Goal: Task Accomplishment & Management: Complete application form

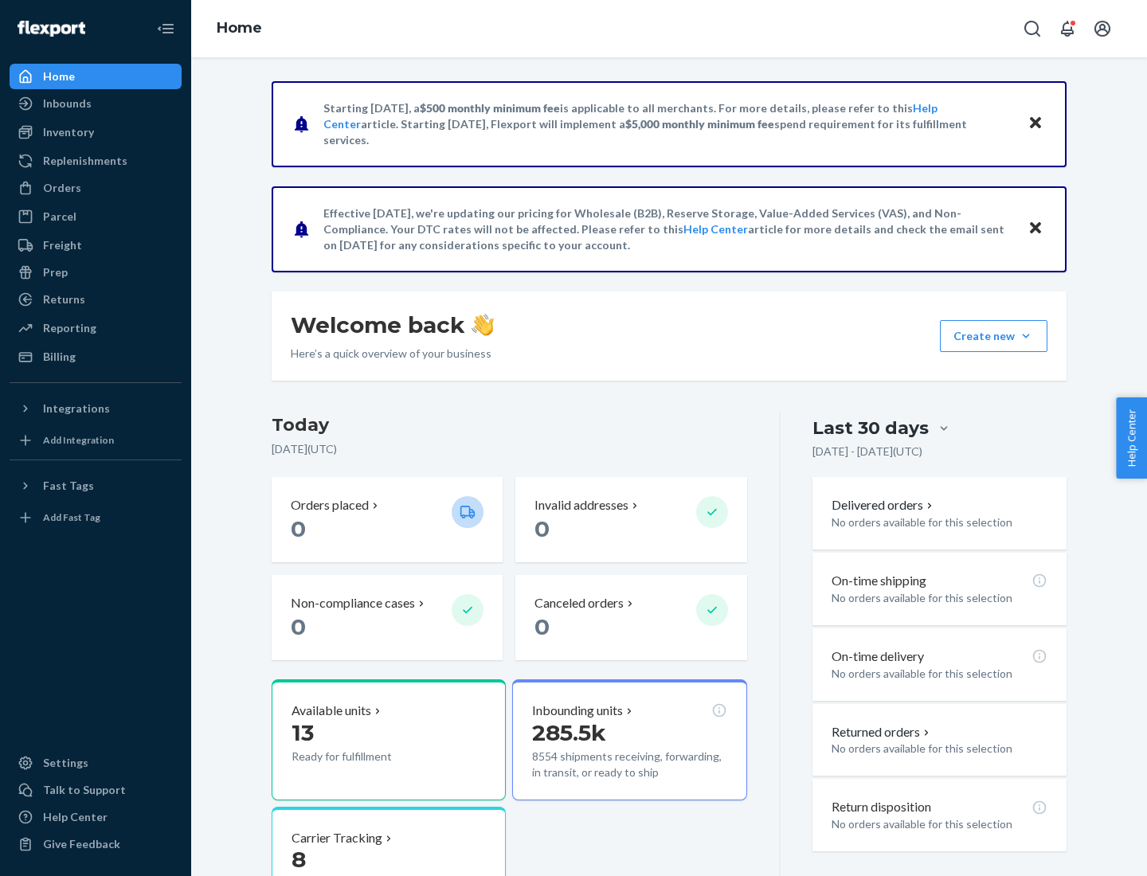
click at [1026, 336] on button "Create new Create new inbound Create new order Create new product" at bounding box center [993, 336] width 107 height 32
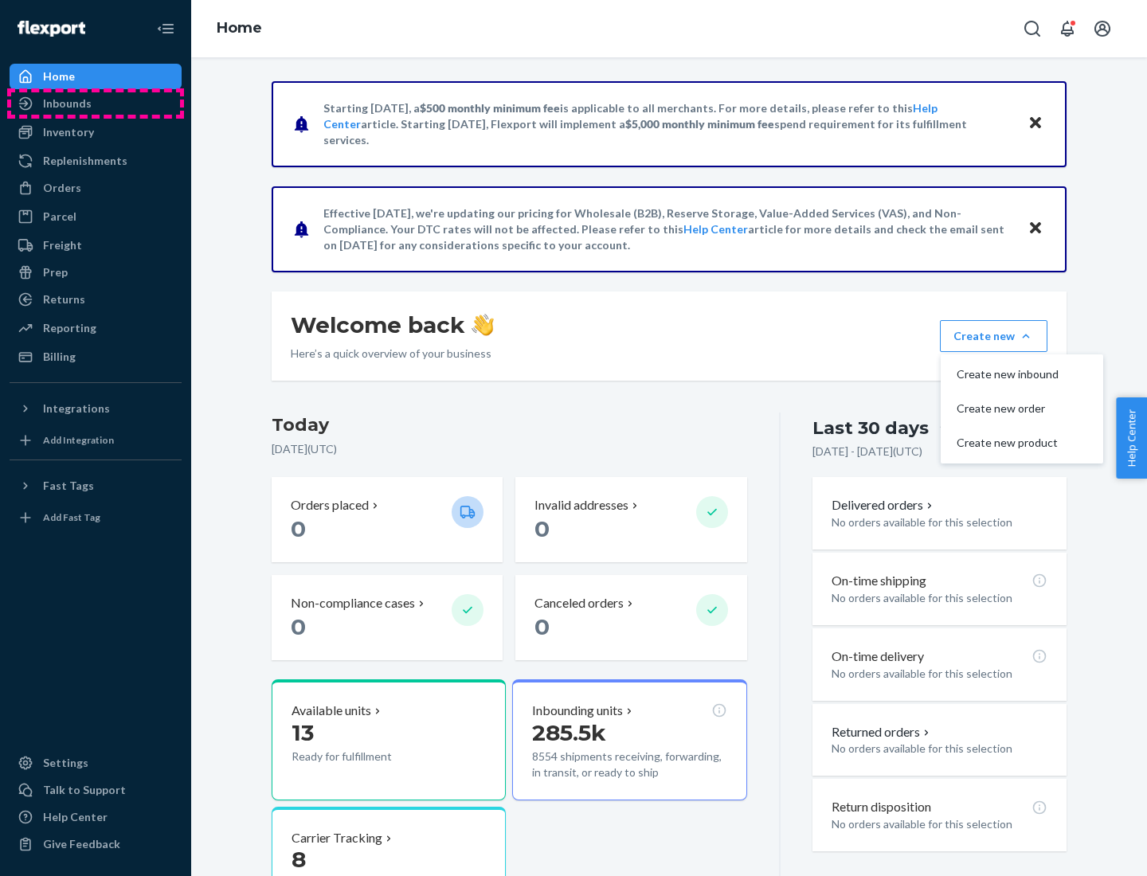
click at [96, 104] on div "Inbounds" at bounding box center [95, 103] width 169 height 22
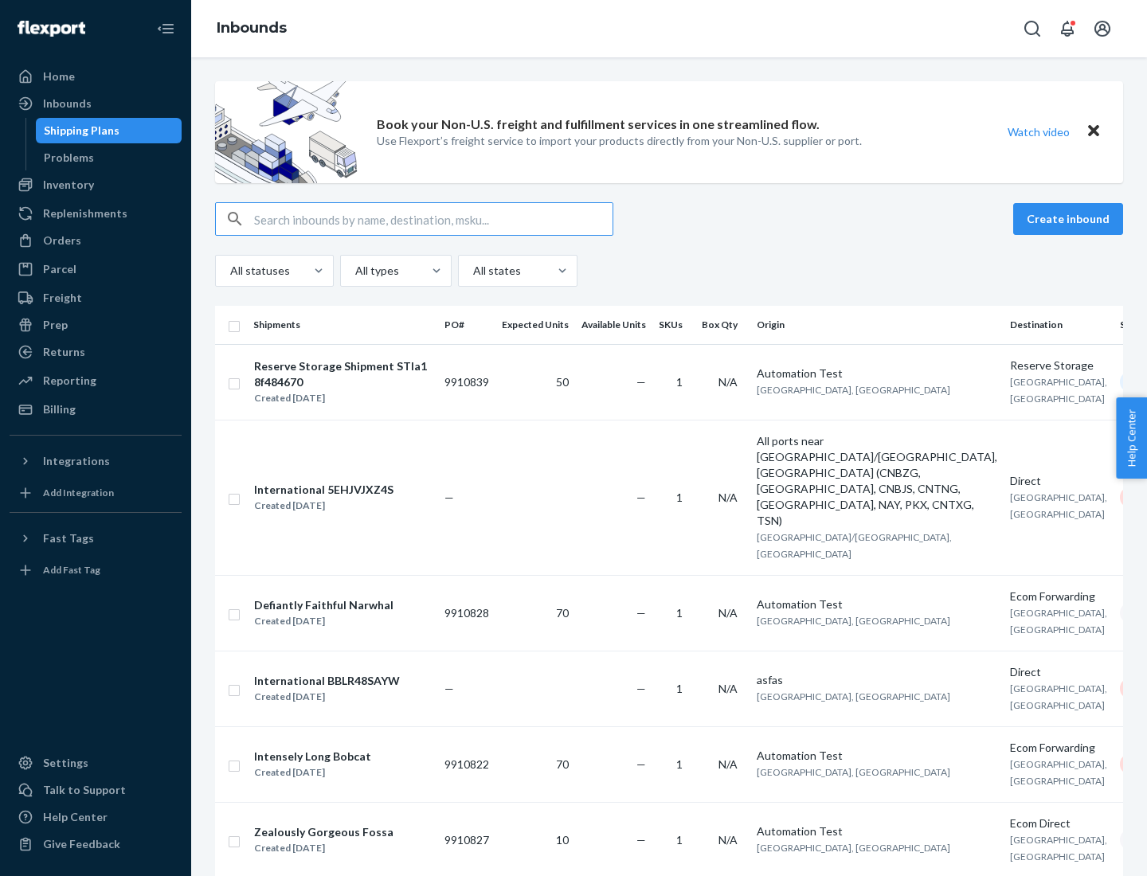
click at [1070, 219] on button "Create inbound" at bounding box center [1068, 219] width 110 height 32
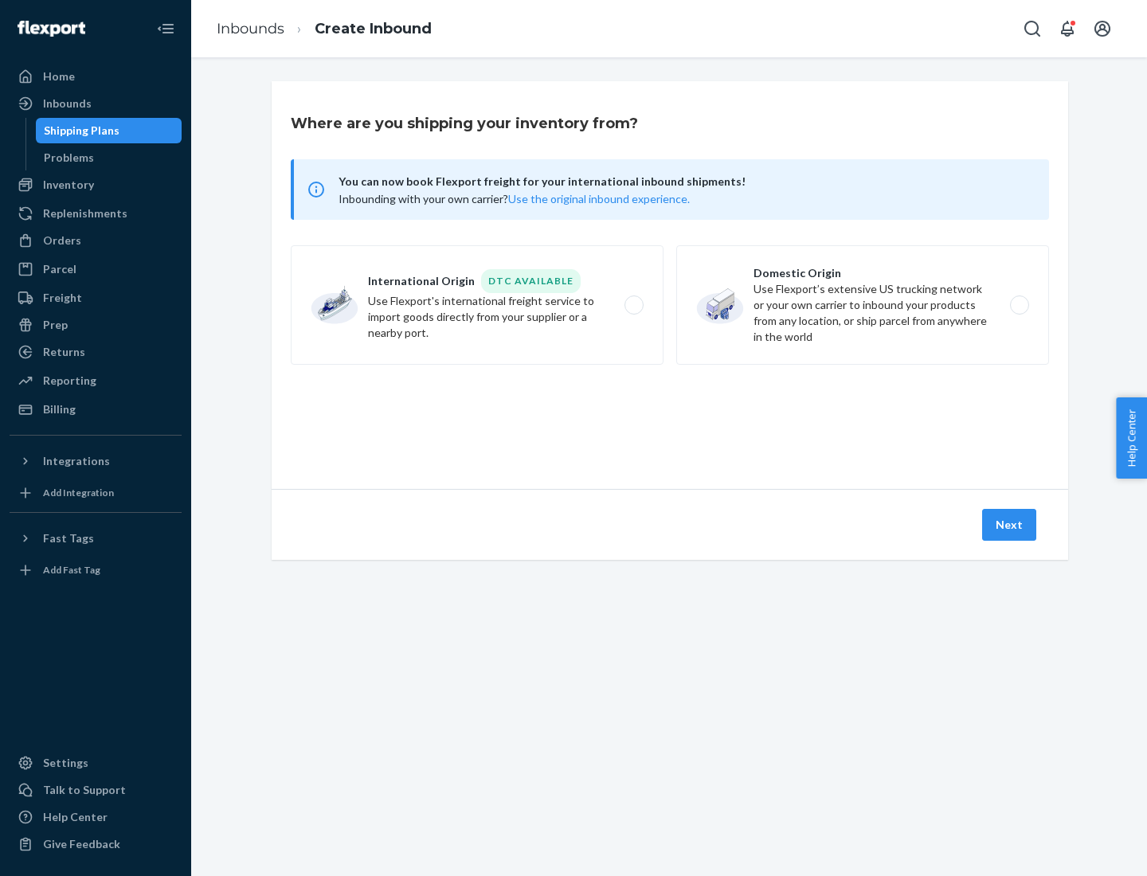
click at [862, 305] on label "Domestic Origin Use Flexport’s extensive US trucking network or your own carrie…" at bounding box center [862, 304] width 373 height 119
click at [1018, 305] on input "Domestic Origin Use Flexport’s extensive US trucking network or your own carrie…" at bounding box center [1023, 305] width 10 height 10
radio input "true"
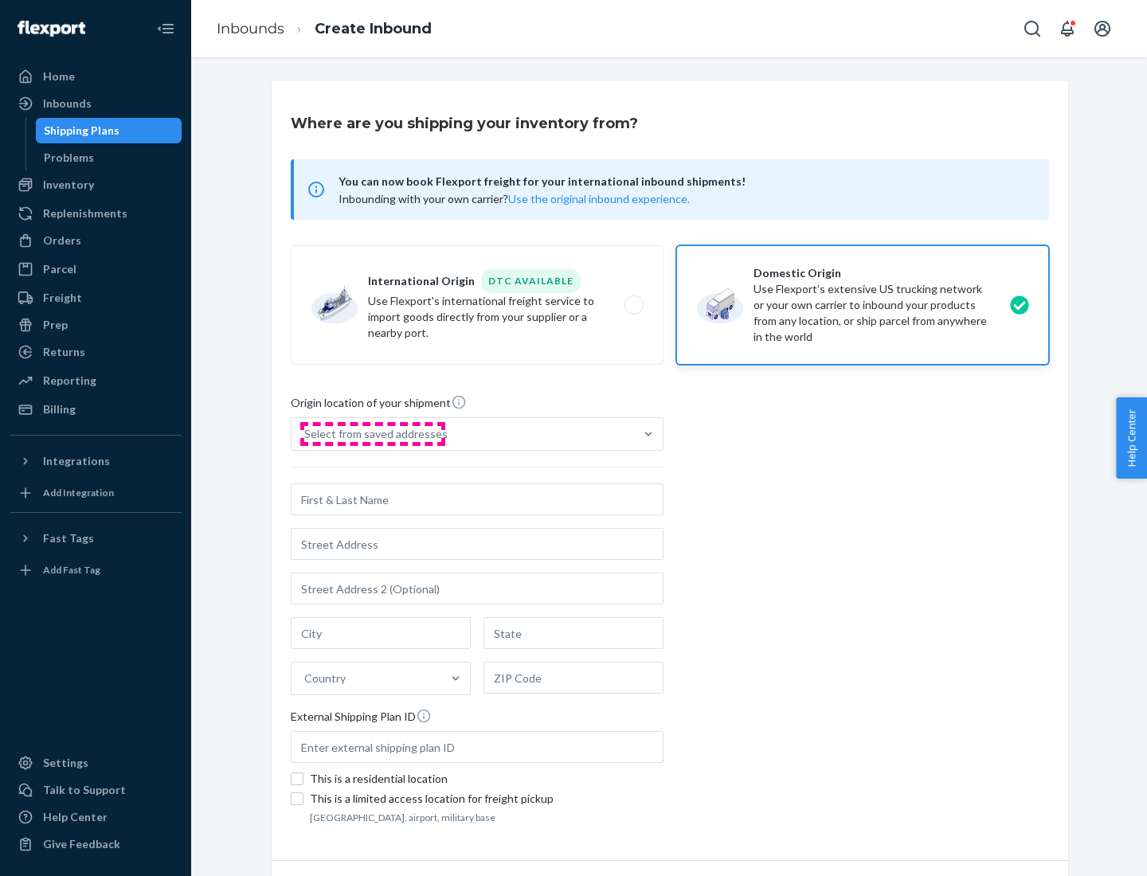
click at [372, 434] on div "Select from saved addresses" at bounding box center [375, 434] width 143 height 16
click at [306, 434] on input "Select from saved addresses" at bounding box center [305, 434] width 2 height 16
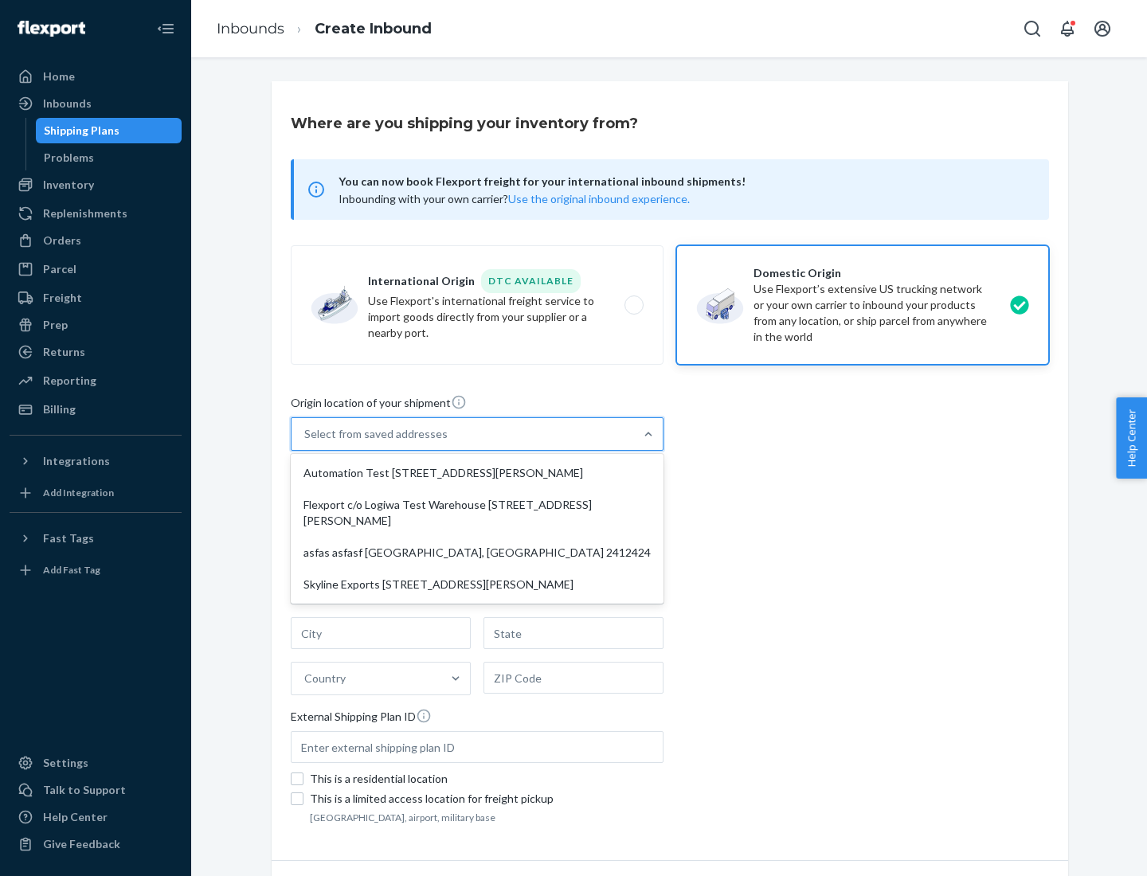
scroll to position [6, 0]
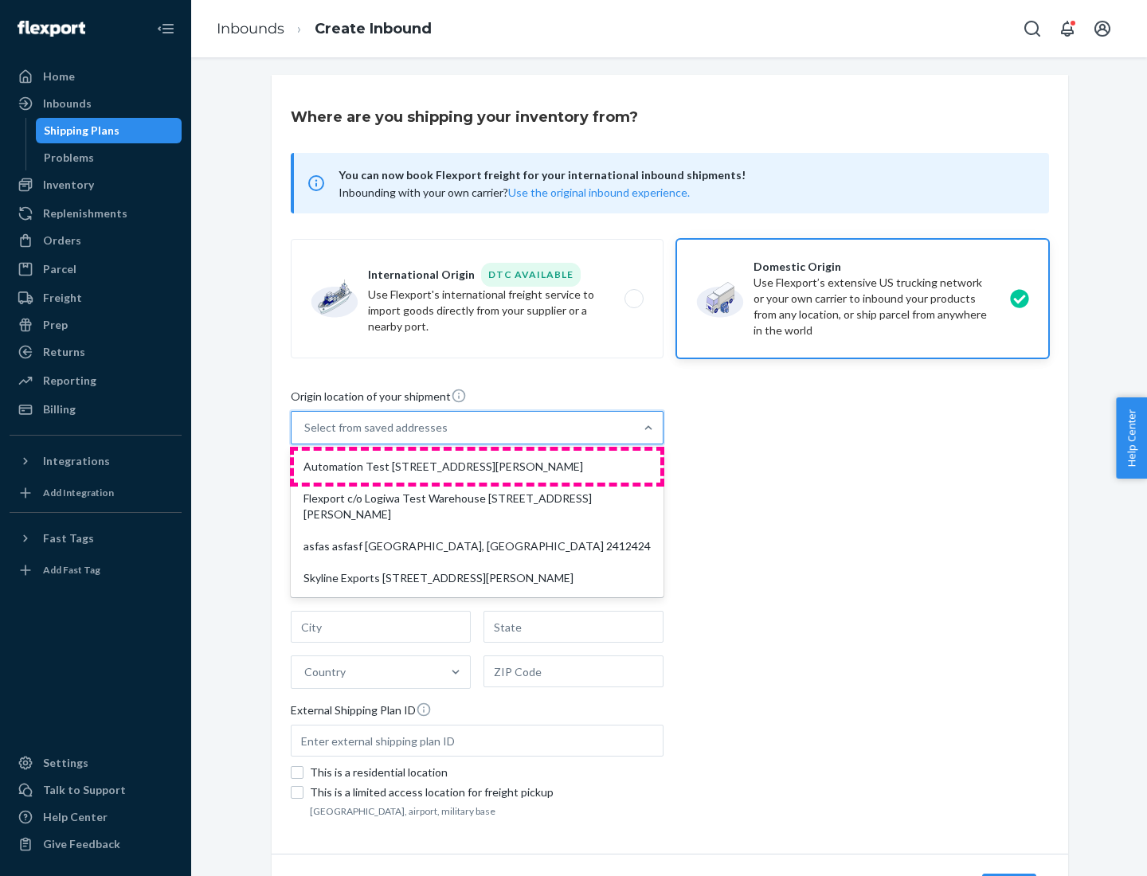
click at [477, 467] on div "Automation Test [STREET_ADDRESS][PERSON_NAME]" at bounding box center [477, 467] width 366 height 32
click at [306, 436] on input "option Automation Test [STREET_ADDRESS][PERSON_NAME] focused, 1 of 4. 4 results…" at bounding box center [305, 428] width 2 height 16
type input "Automation Test"
type input "9th Floor"
type input "[GEOGRAPHIC_DATA]"
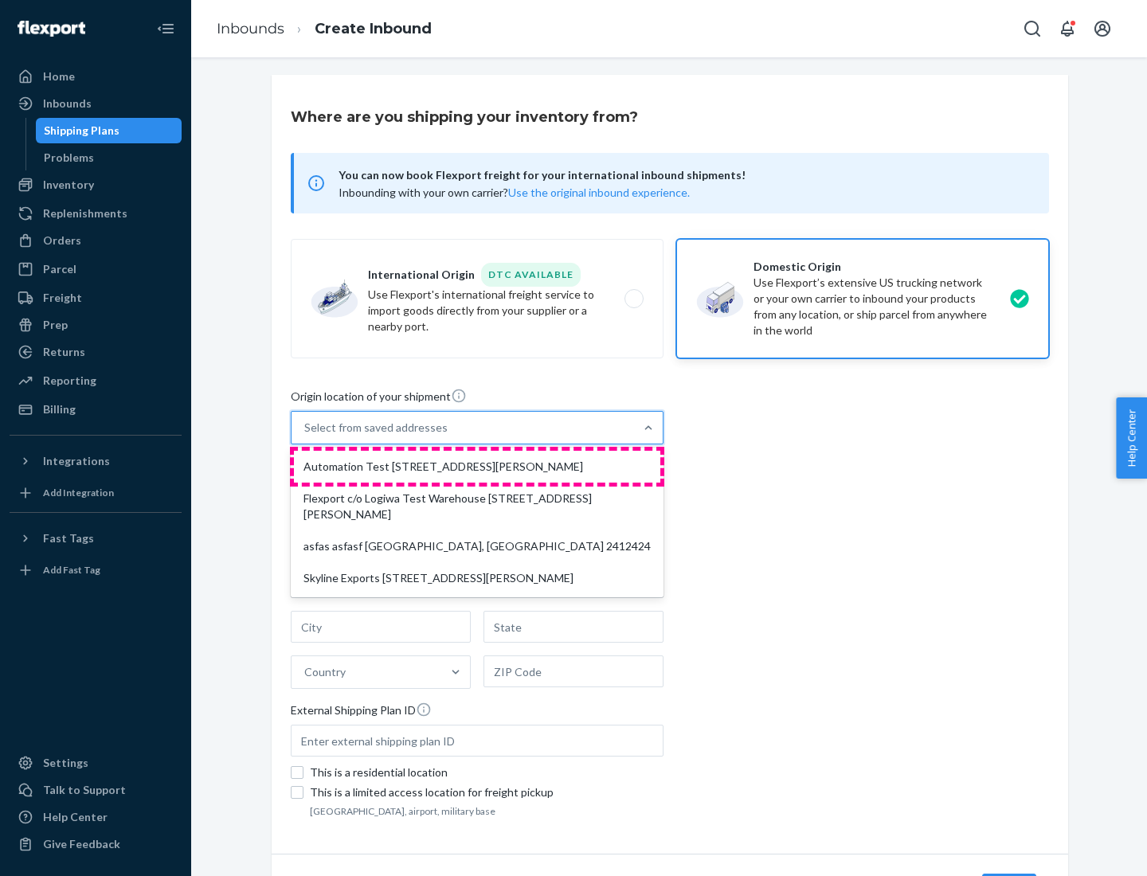
type input "CA"
type input "94104"
type input "[STREET_ADDRESS][PERSON_NAME]"
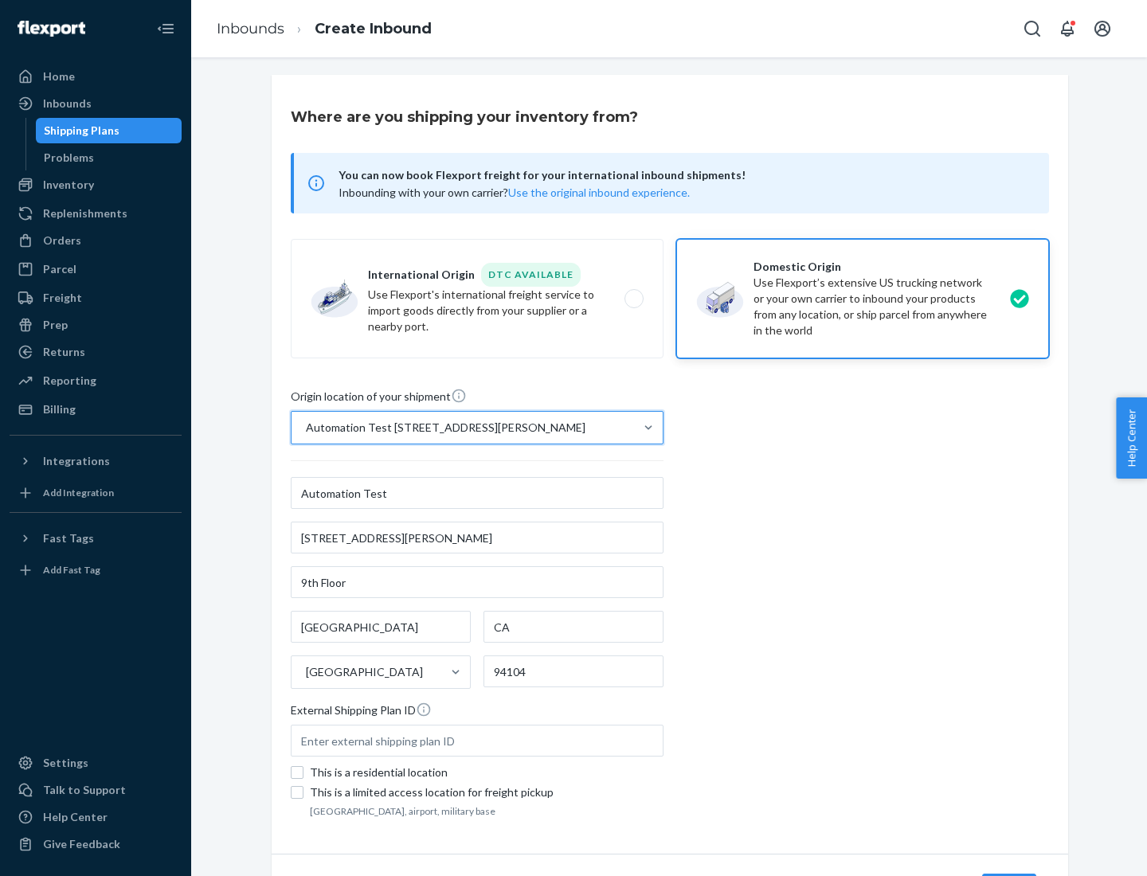
scroll to position [93, 0]
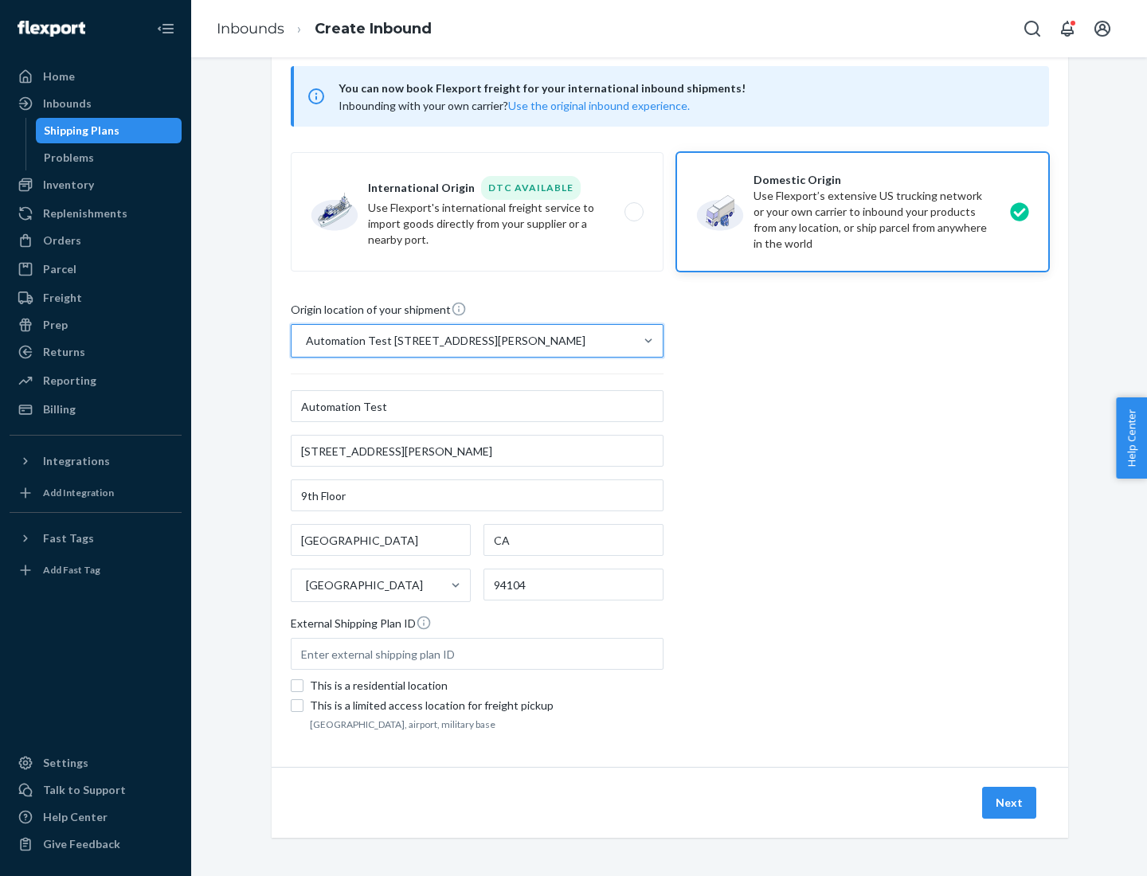
click at [1010, 803] on button "Next" at bounding box center [1009, 803] width 54 height 32
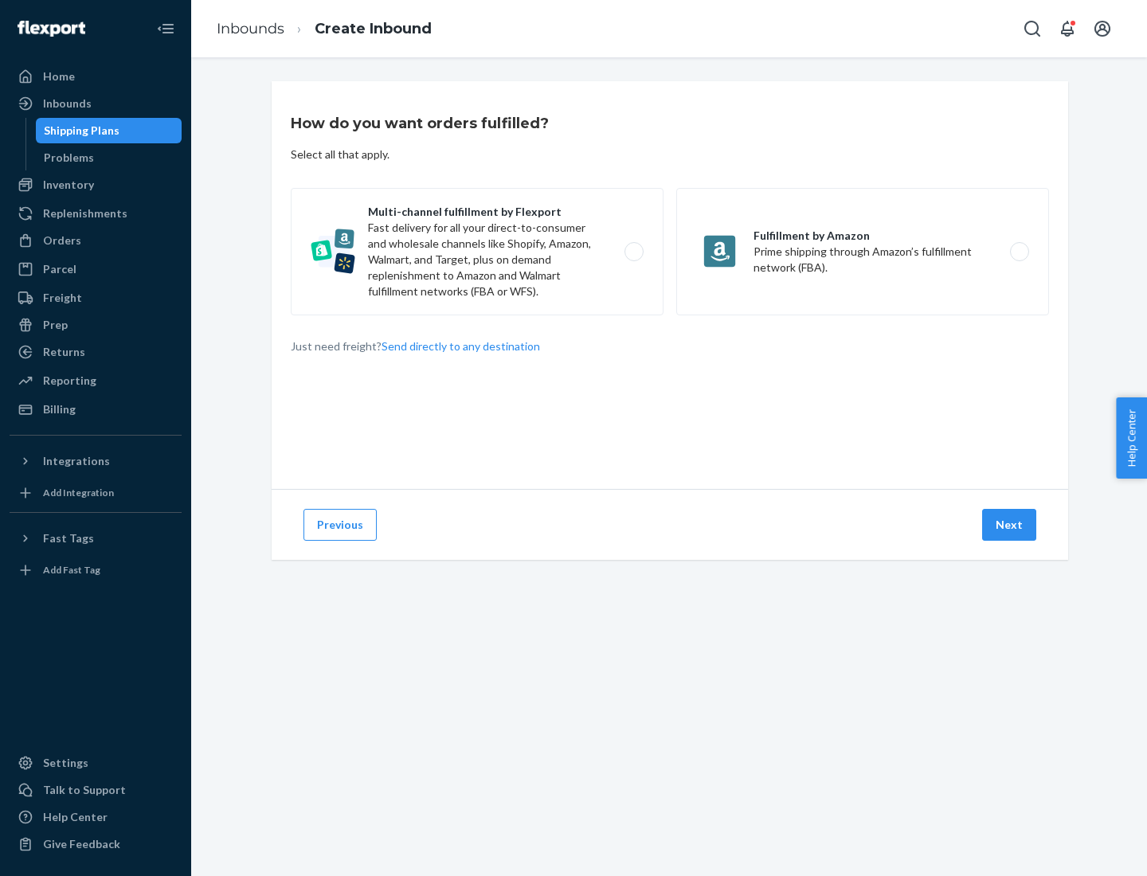
click at [477, 252] on label "Multi-channel fulfillment by Flexport Fast delivery for all your direct-to-cons…" at bounding box center [477, 251] width 373 height 127
click at [633, 252] on input "Multi-channel fulfillment by Flexport Fast delivery for all your direct-to-cons…" at bounding box center [638, 252] width 10 height 10
radio input "true"
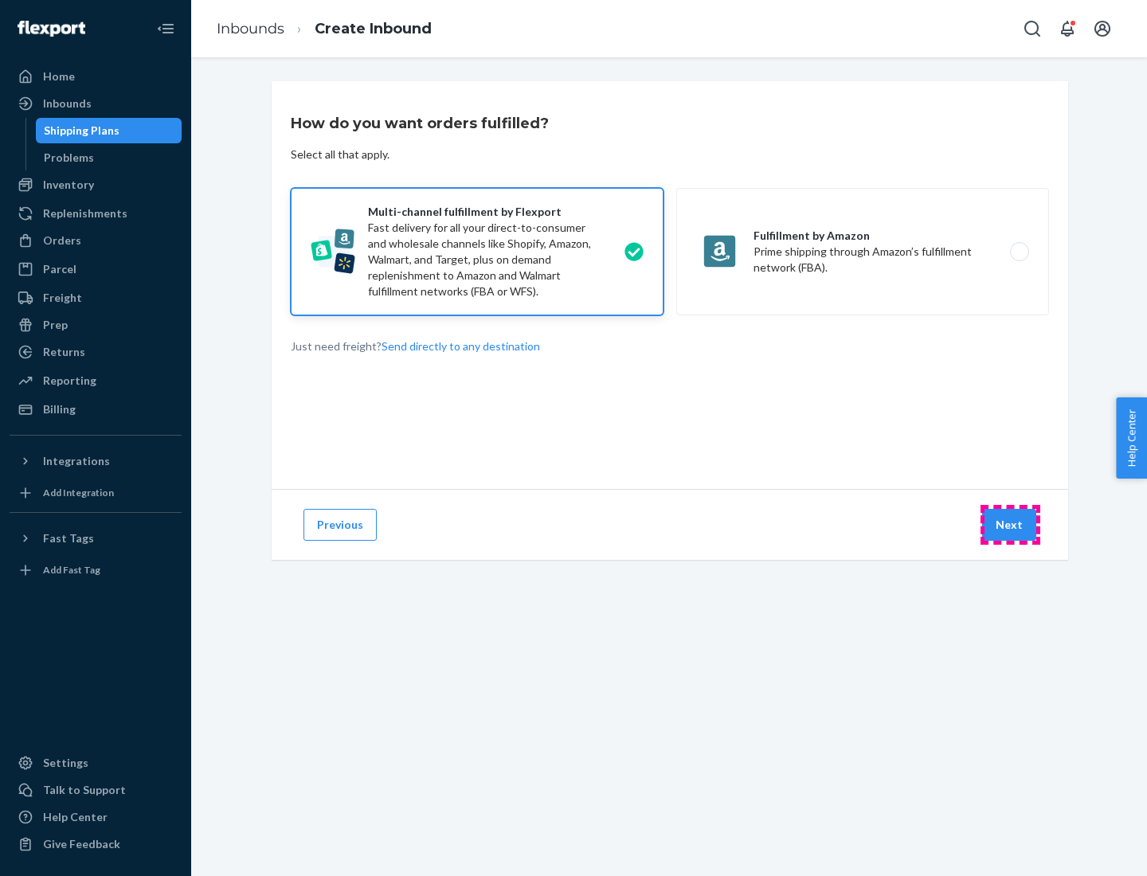
click at [1010, 525] on button "Next" at bounding box center [1009, 525] width 54 height 32
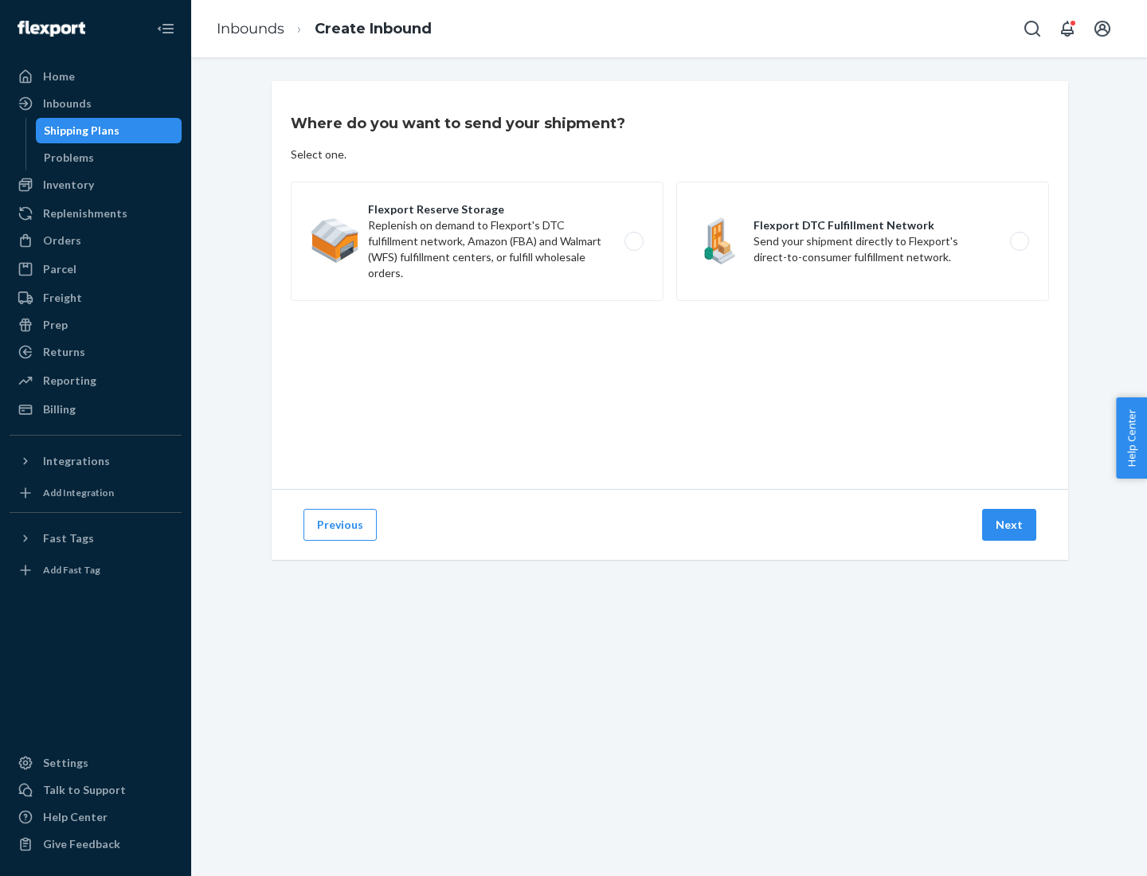
click at [862, 241] on label "Flexport DTC Fulfillment Network Send your shipment directly to Flexport's dire…" at bounding box center [862, 241] width 373 height 119
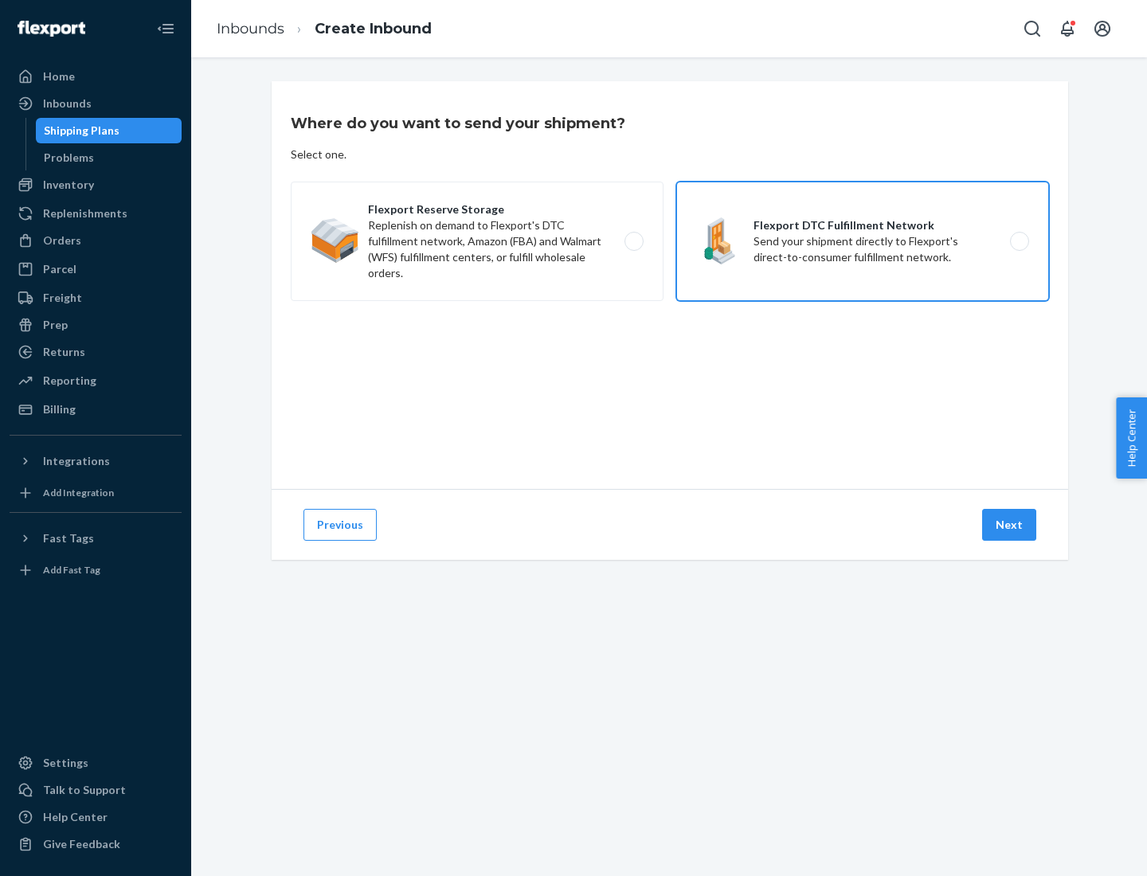
click at [1018, 241] on input "Flexport DTC Fulfillment Network Send your shipment directly to Flexport's dire…" at bounding box center [1023, 241] width 10 height 10
radio input "true"
click at [1010, 525] on button "Next" at bounding box center [1009, 525] width 54 height 32
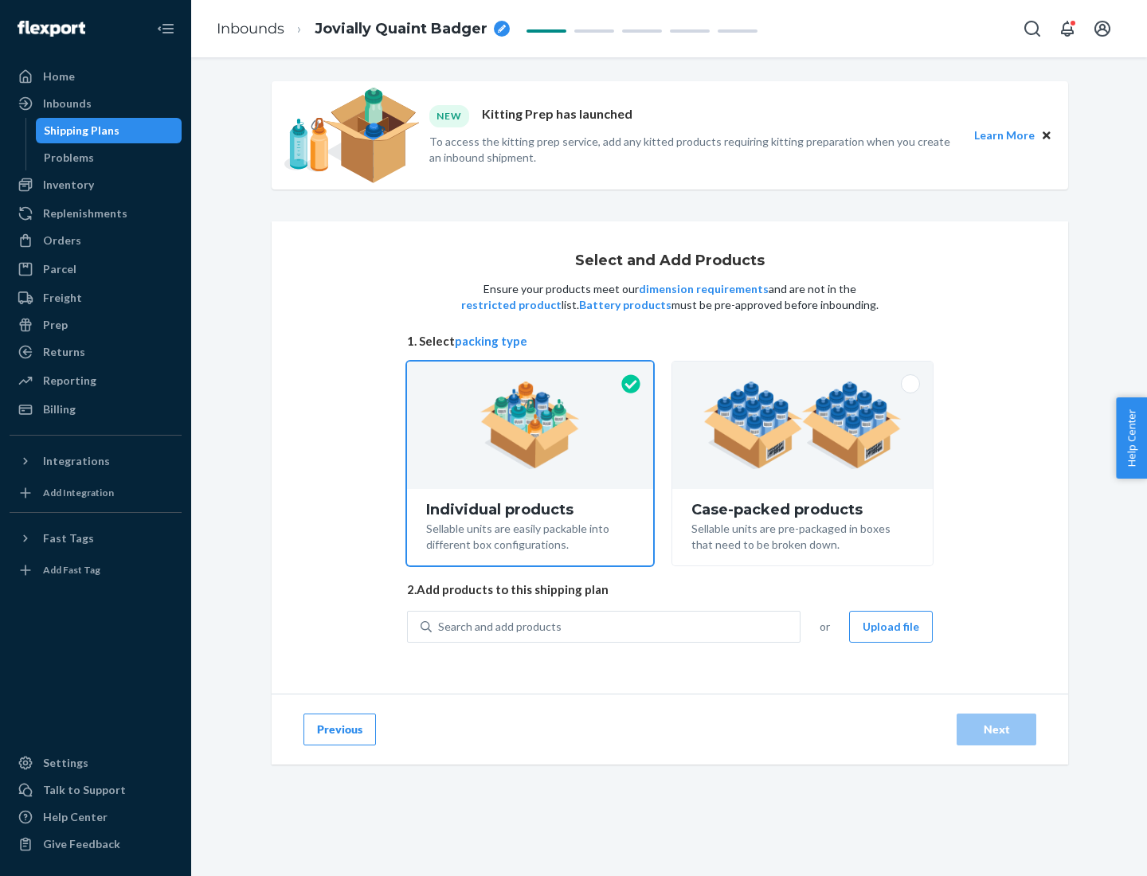
click at [803, 425] on img at bounding box center [802, 425] width 198 height 88
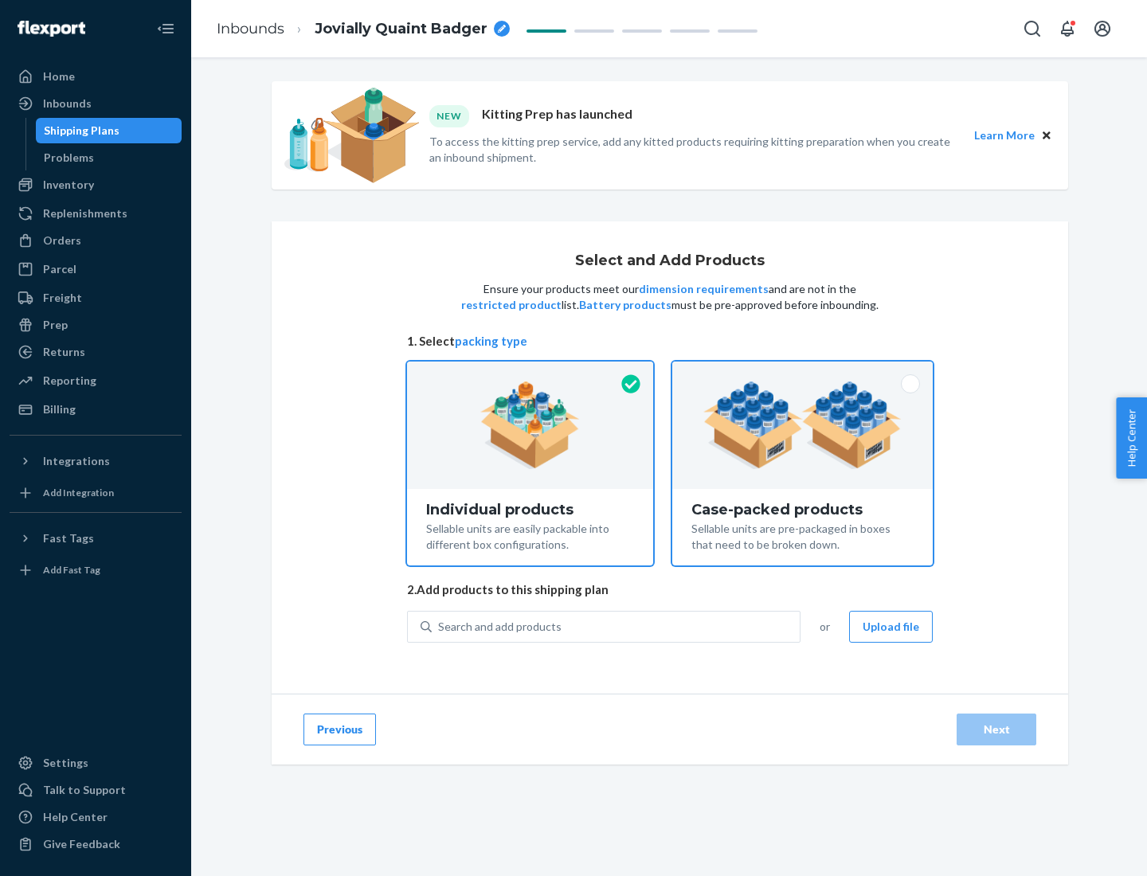
click at [803, 372] on input "Case-packed products Sellable units are pre-packaged in boxes that need to be b…" at bounding box center [802, 367] width 10 height 10
radio input "true"
radio input "false"
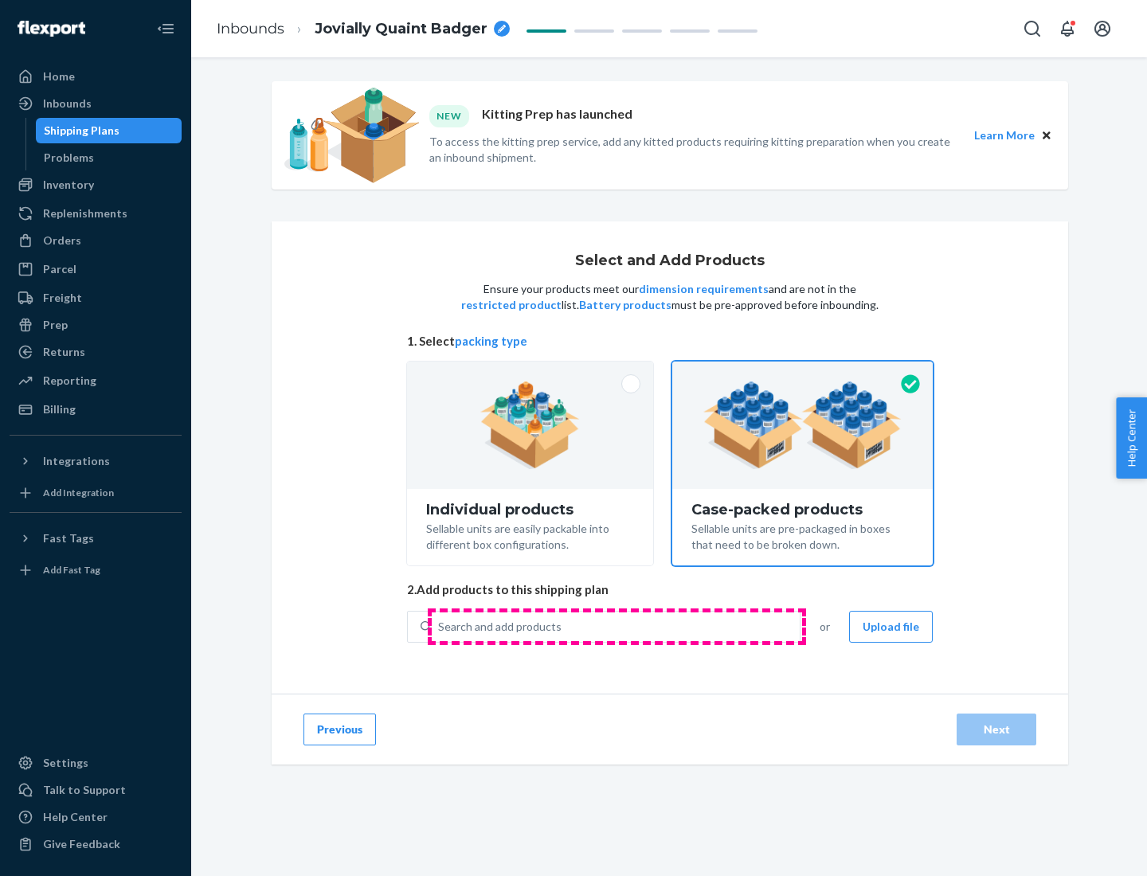
click at [616, 626] on div "Search and add products" at bounding box center [616, 626] width 368 height 29
click at [440, 626] on input "Search and add products" at bounding box center [439, 627] width 2 height 16
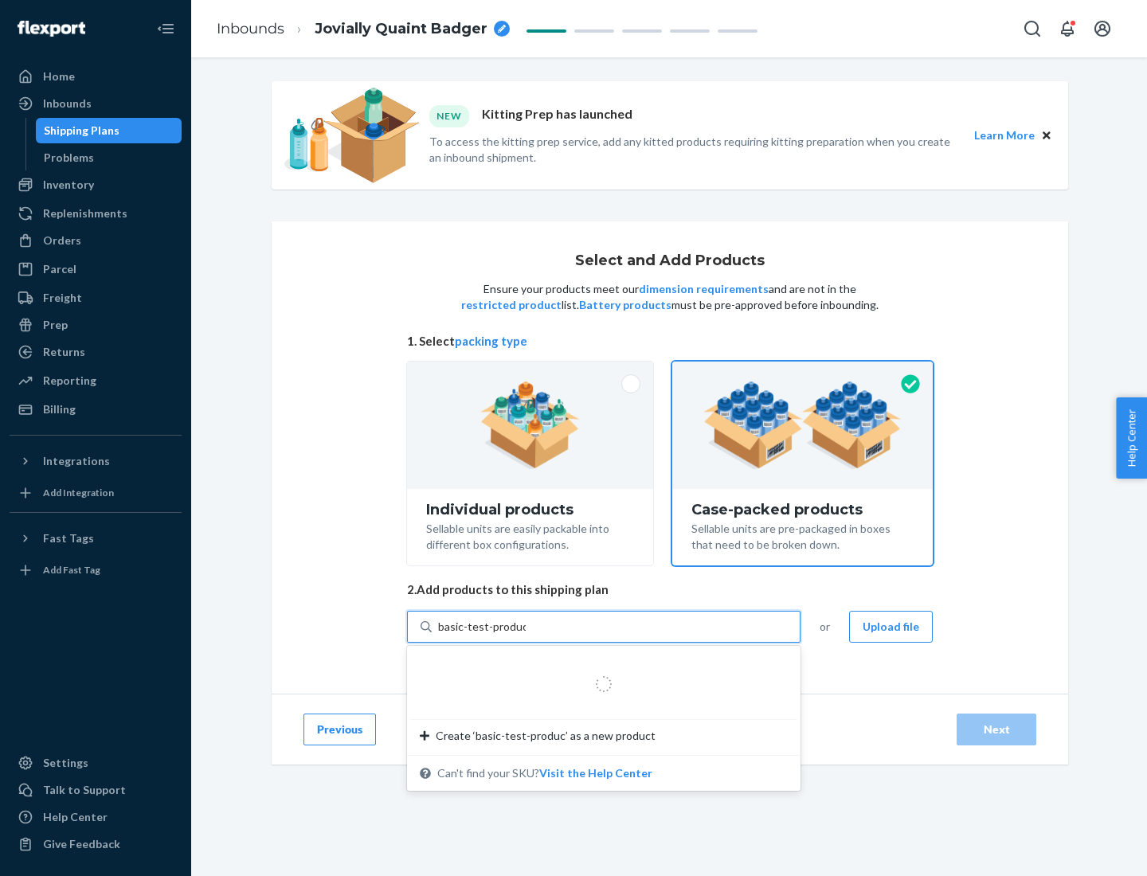
type input "basic-test-product-1"
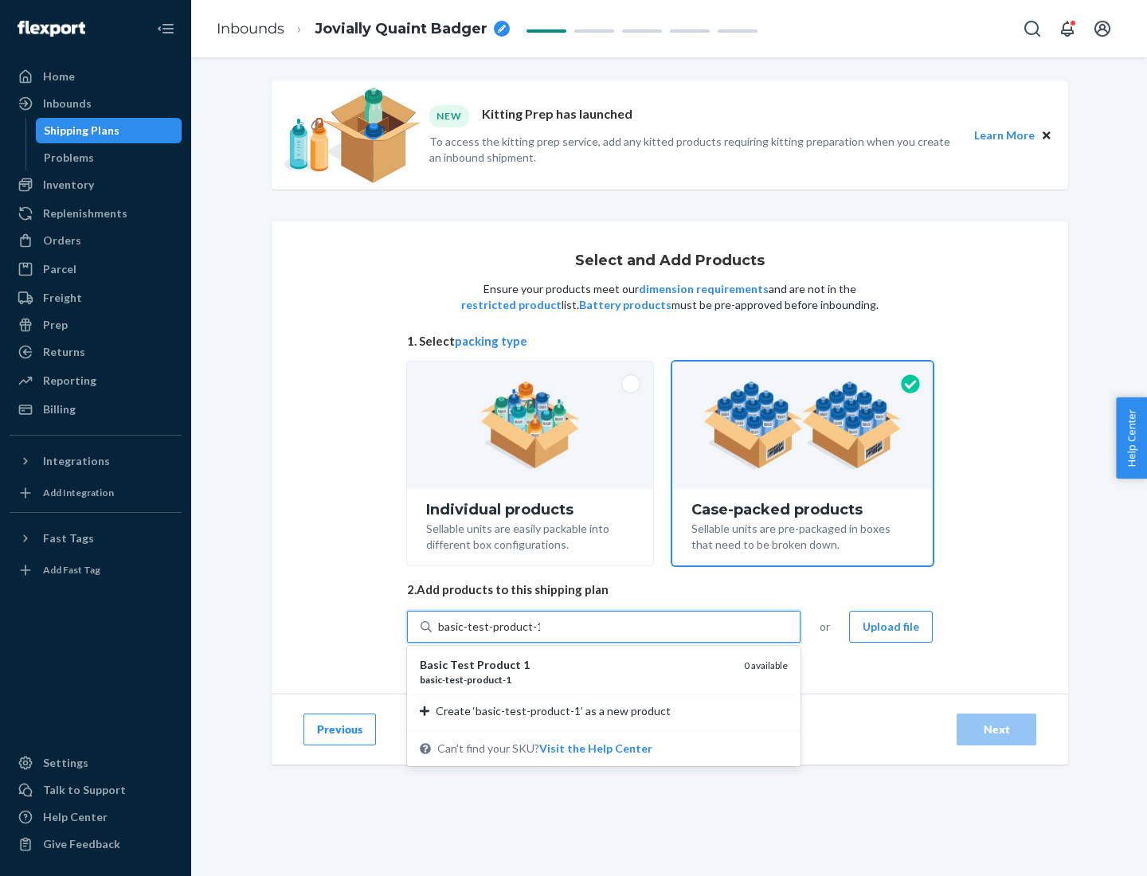
click at [576, 679] on div "basic - test - product - 1" at bounding box center [575, 680] width 311 height 14
click at [540, 635] on input "basic-test-product-1" at bounding box center [489, 627] width 102 height 16
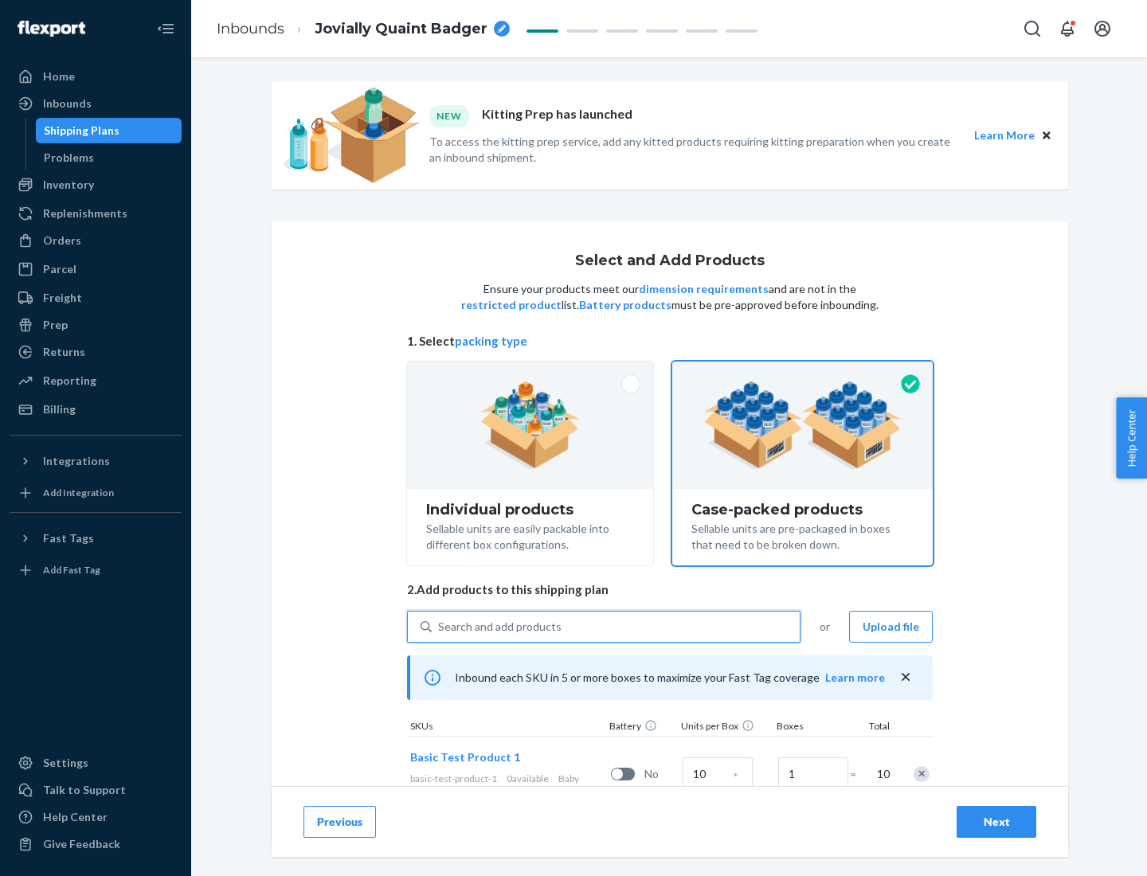
scroll to position [57, 0]
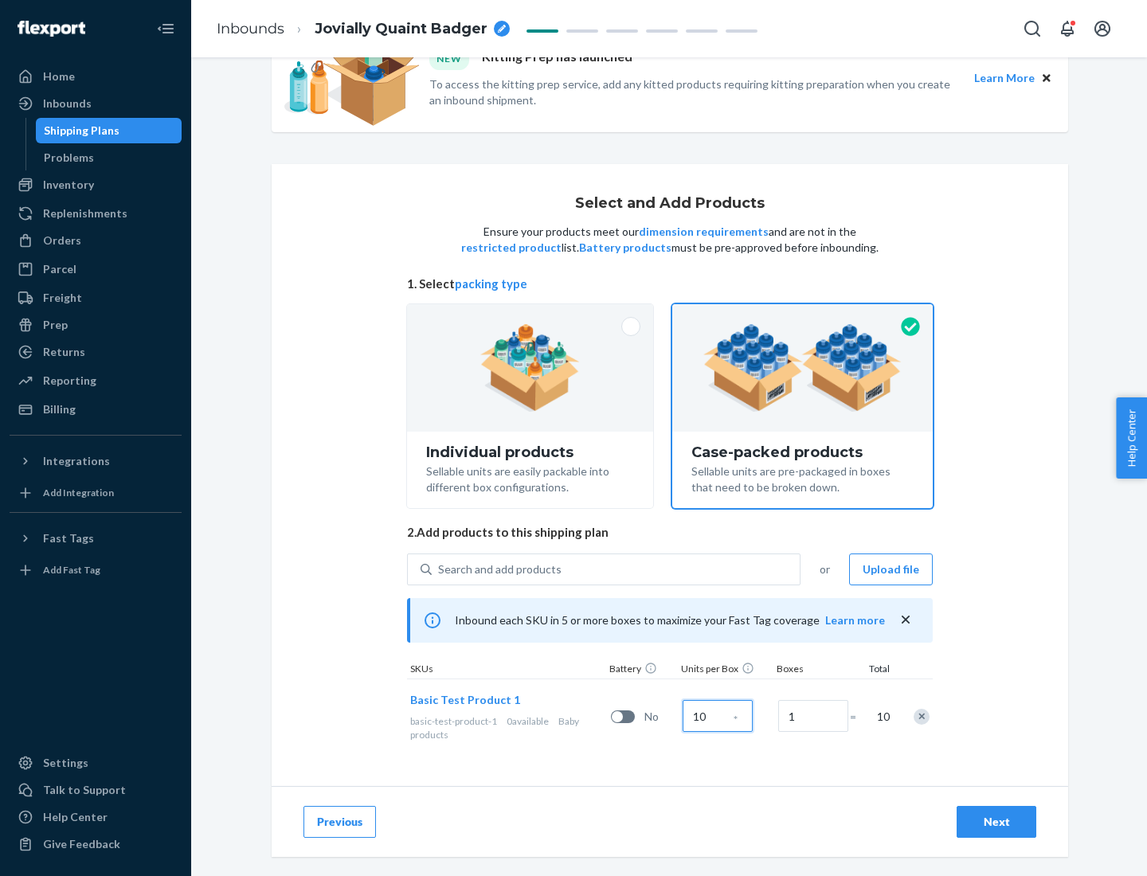
type input "10"
type input "7"
click at [996, 822] on div "Next" at bounding box center [996, 822] width 53 height 16
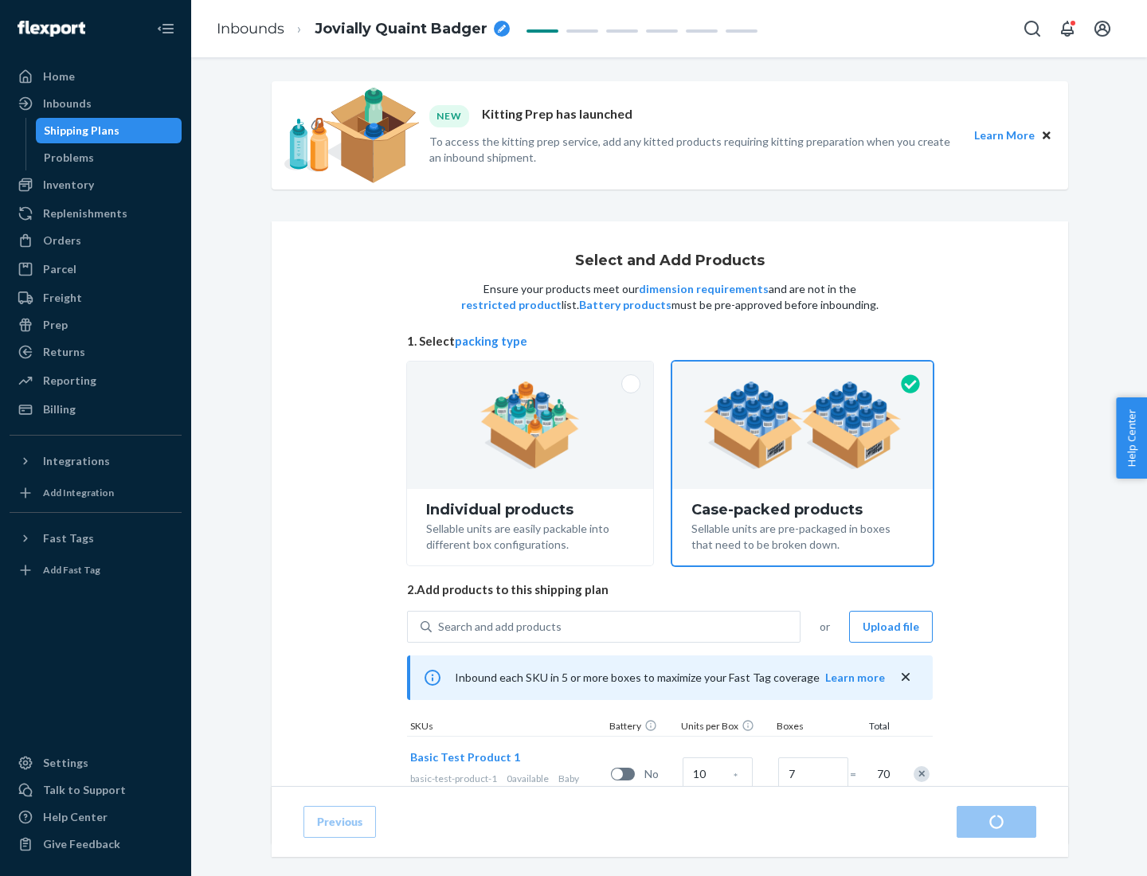
radio input "true"
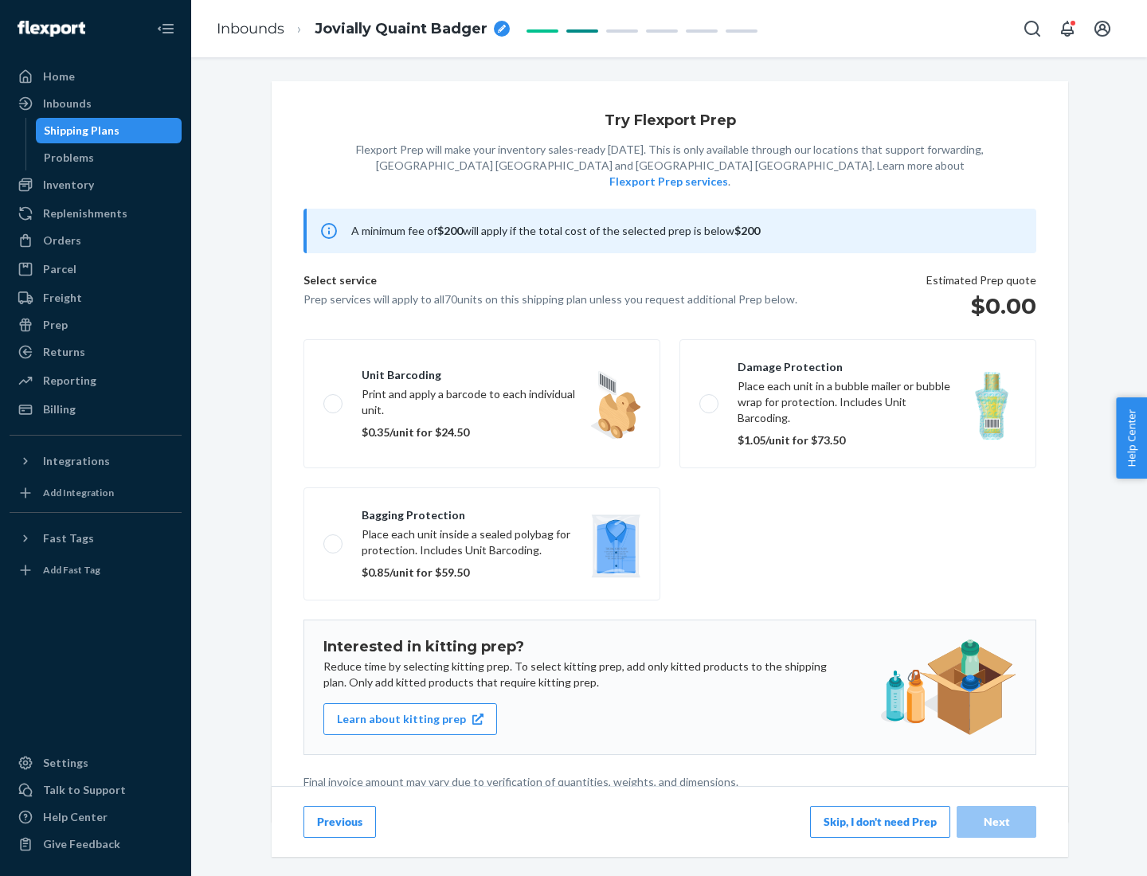
scroll to position [4, 0]
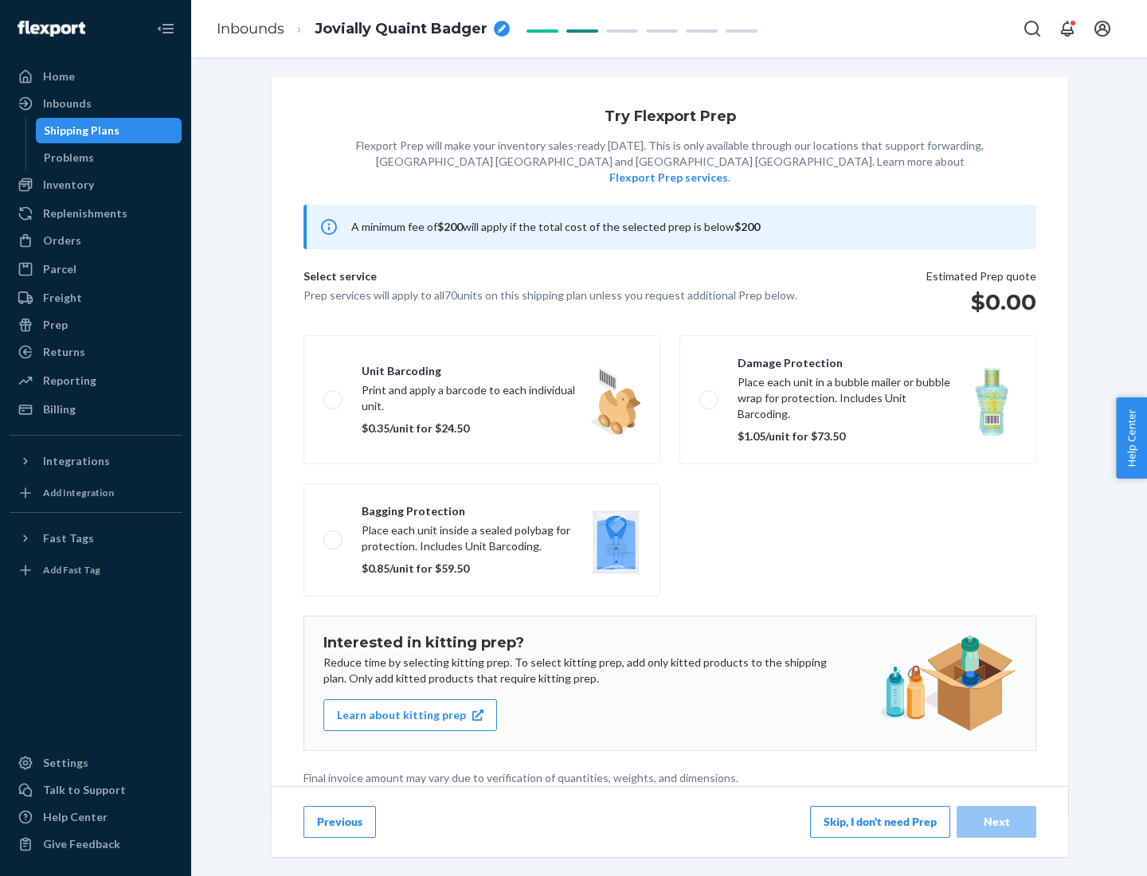
click at [482, 507] on label "Bagging protection Place each unit inside a sealed polybag for protection. Incl…" at bounding box center [481, 539] width 357 height 113
click at [334, 534] on input "Bagging protection Place each unit inside a sealed polybag for protection. Incl…" at bounding box center [328, 539] width 10 height 10
checkbox input "true"
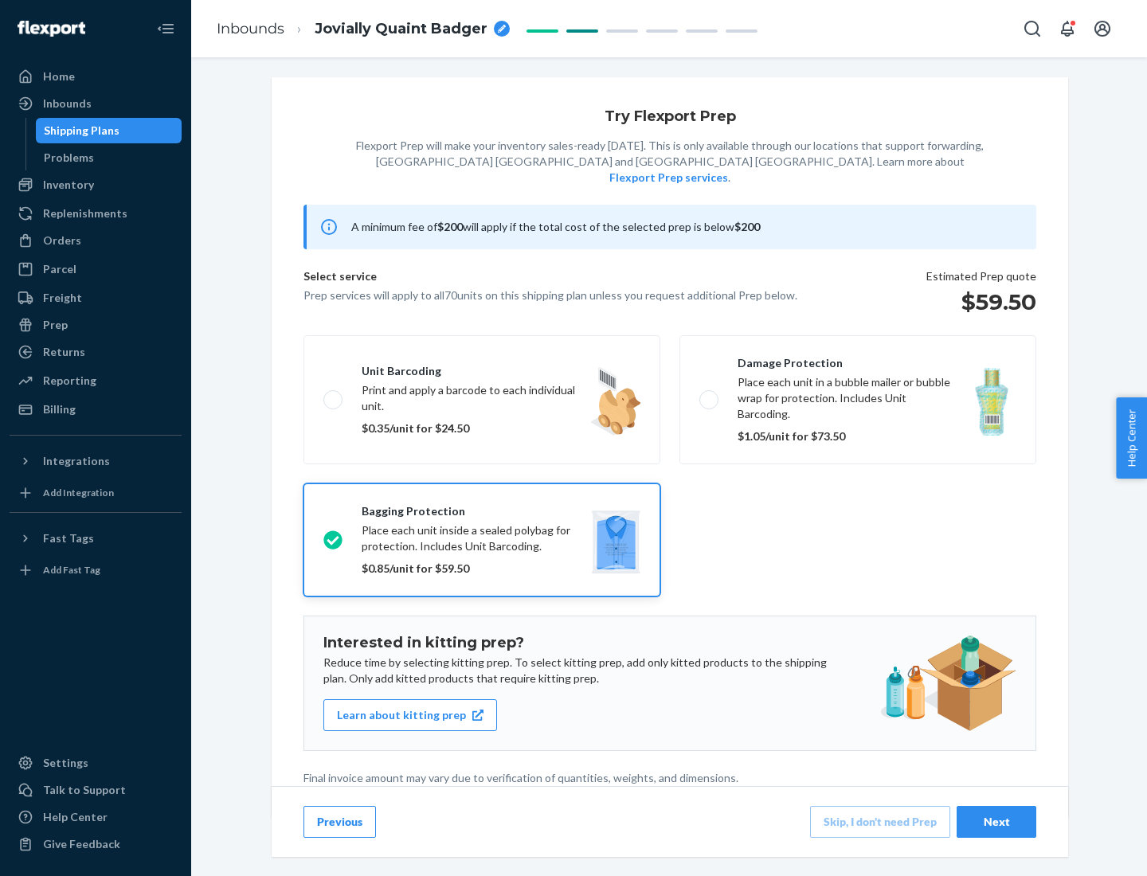
click at [996, 821] on div "Next" at bounding box center [996, 822] width 53 height 16
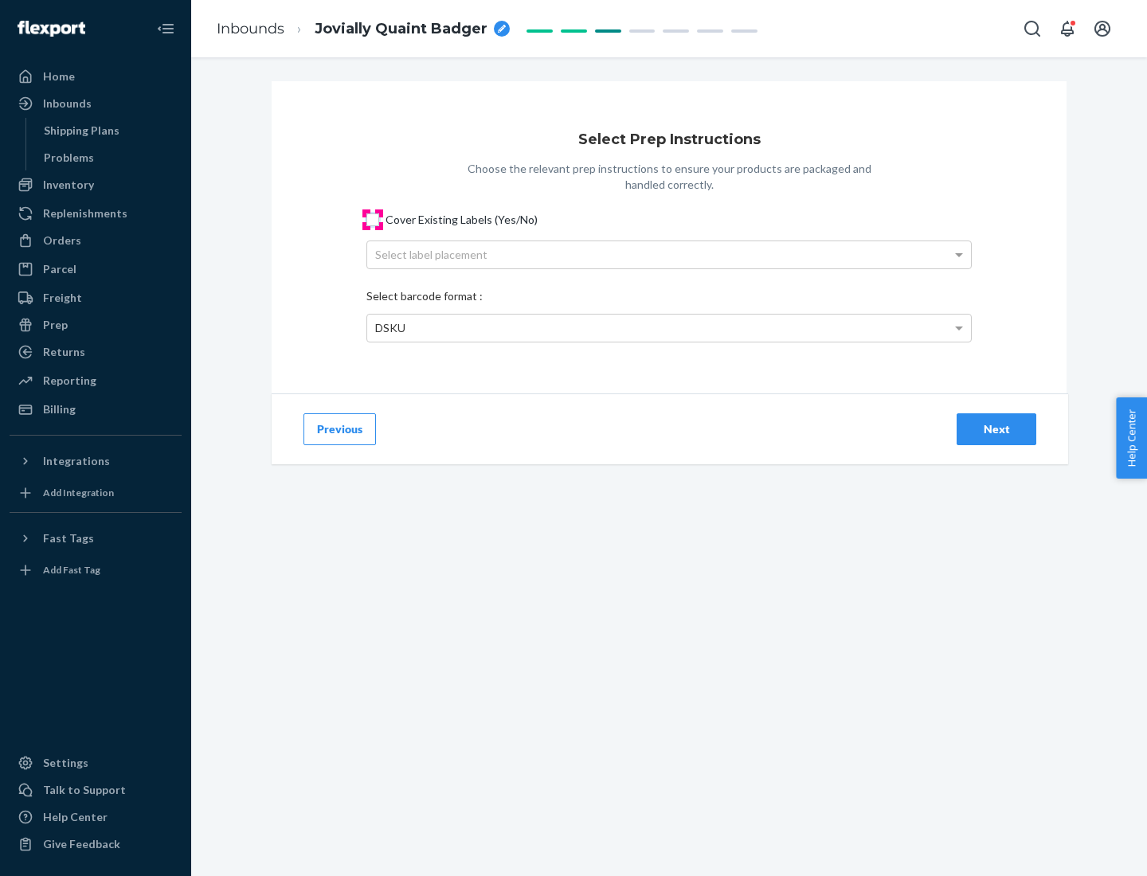
click at [373, 219] on input "Cover Existing Labels (Yes/No)" at bounding box center [372, 219] width 13 height 13
checkbox input "true"
click at [669, 254] on div "Select label placement" at bounding box center [669, 254] width 604 height 27
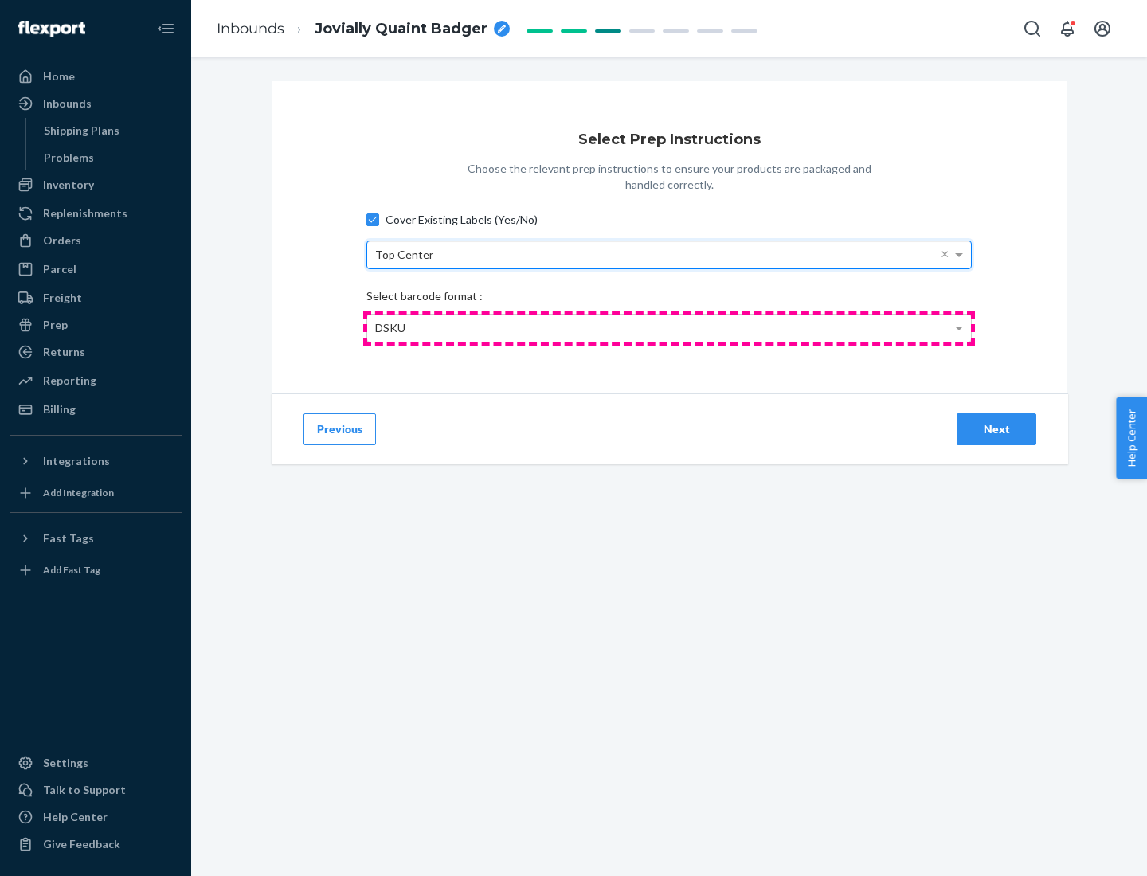
click at [669, 327] on div "DSKU" at bounding box center [669, 328] width 604 height 27
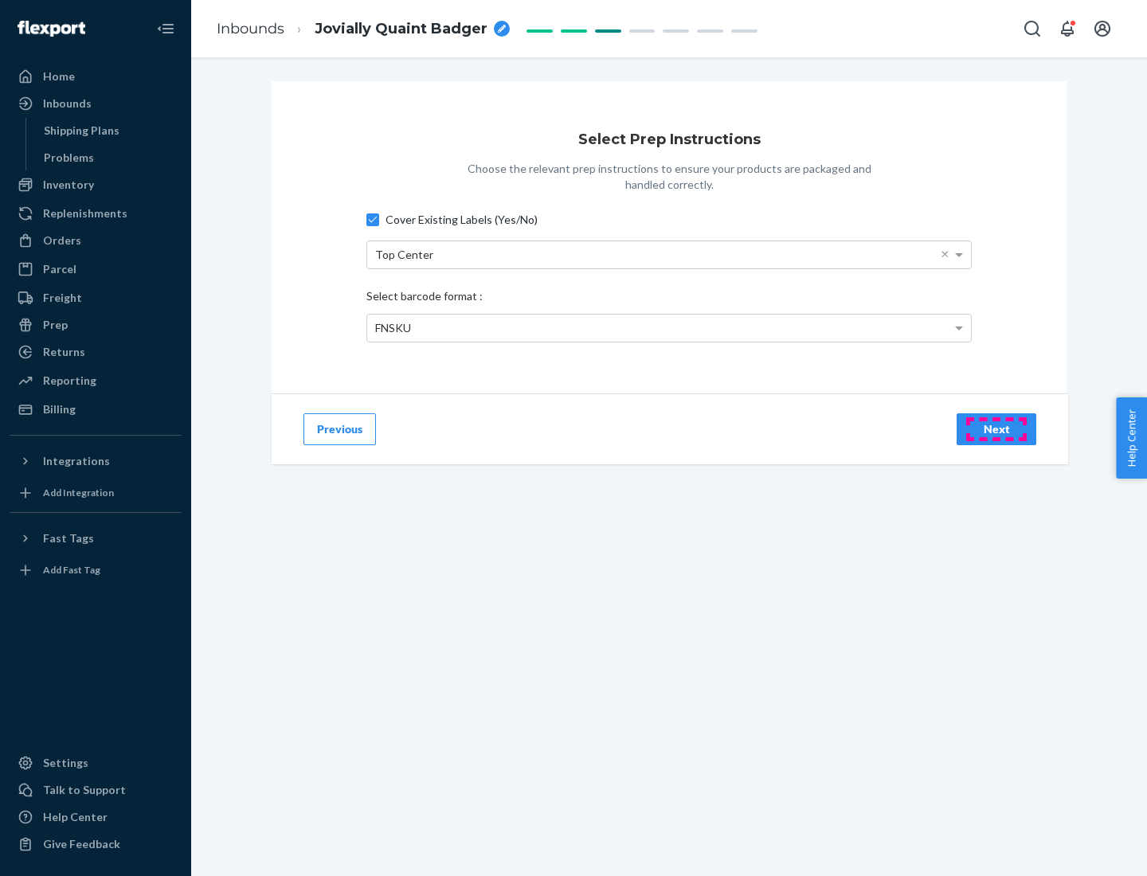
click at [996, 428] on div "Next" at bounding box center [996, 429] width 53 height 16
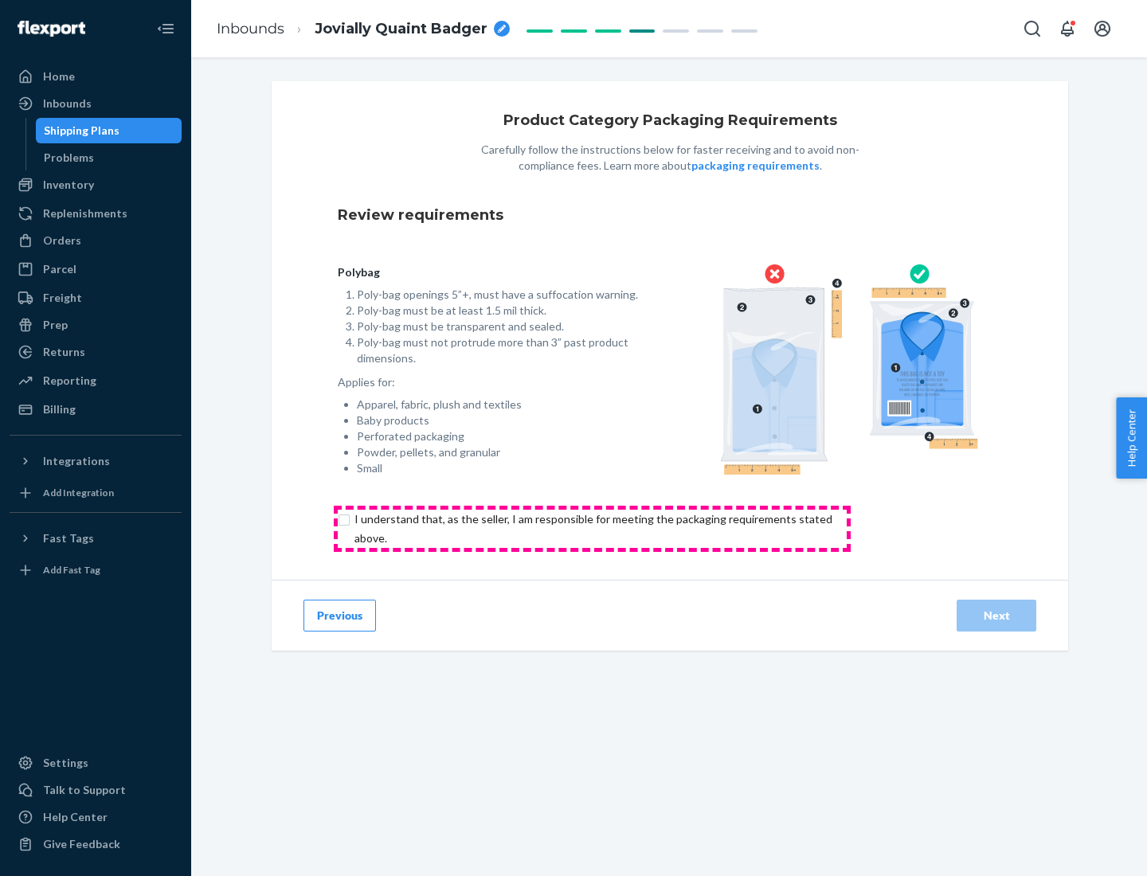
click at [592, 528] on input "checkbox" at bounding box center [603, 529] width 530 height 38
checkbox input "true"
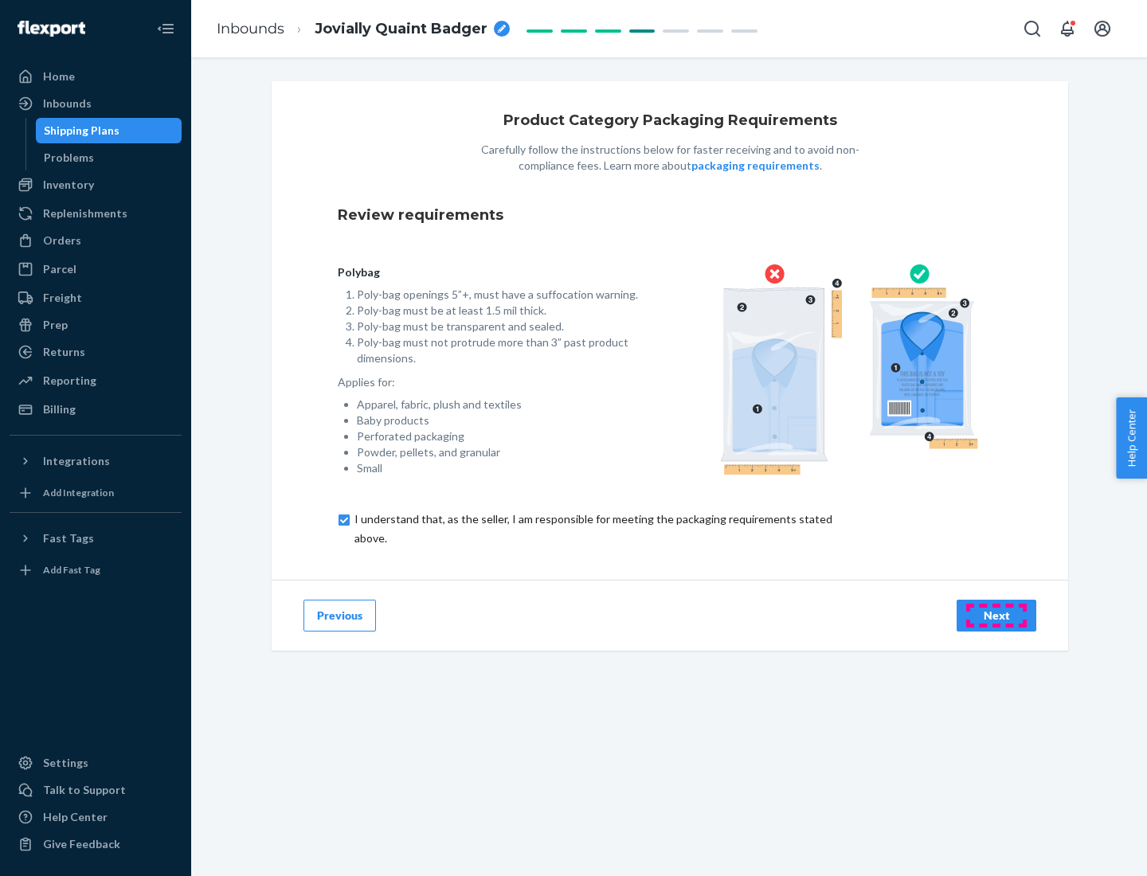
click at [996, 615] on div "Next" at bounding box center [996, 616] width 53 height 16
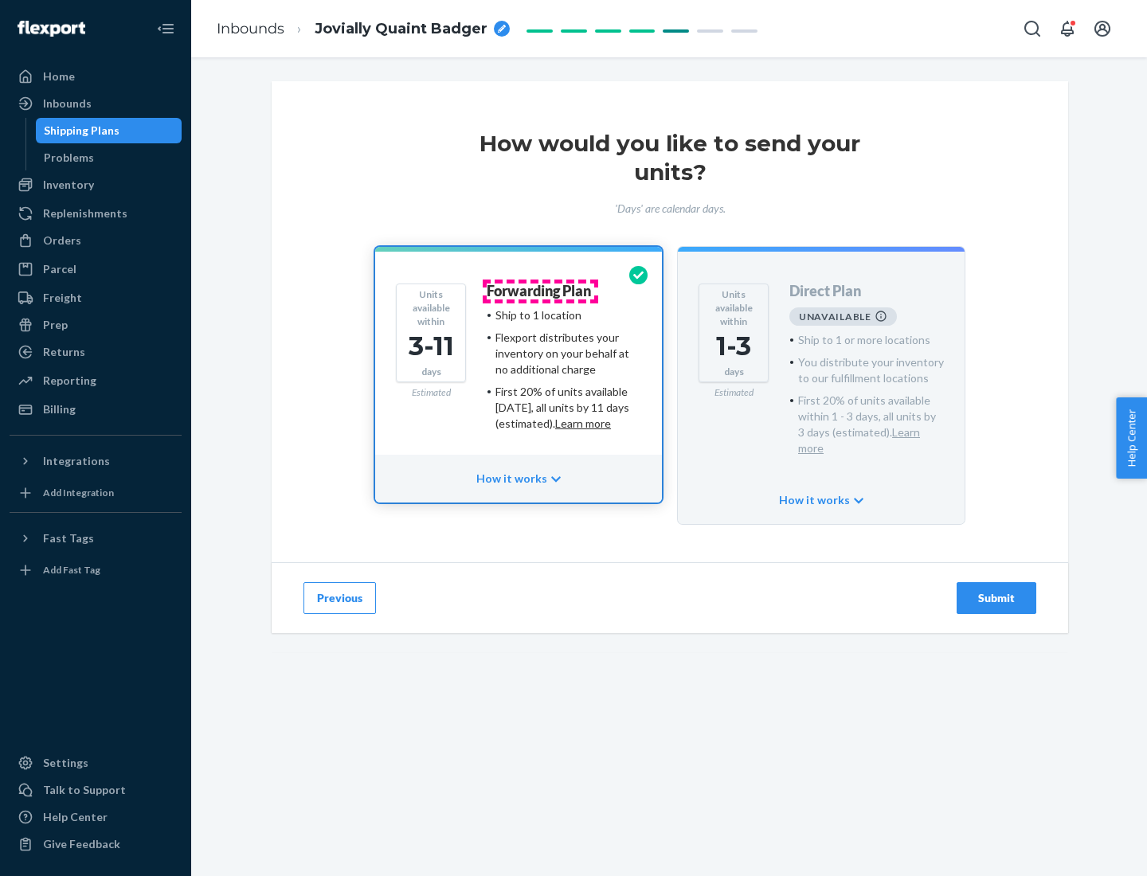
click at [540, 291] on h4 "Forwarding Plan" at bounding box center [539, 291] width 104 height 16
click at [996, 590] on div "Submit" at bounding box center [996, 598] width 53 height 16
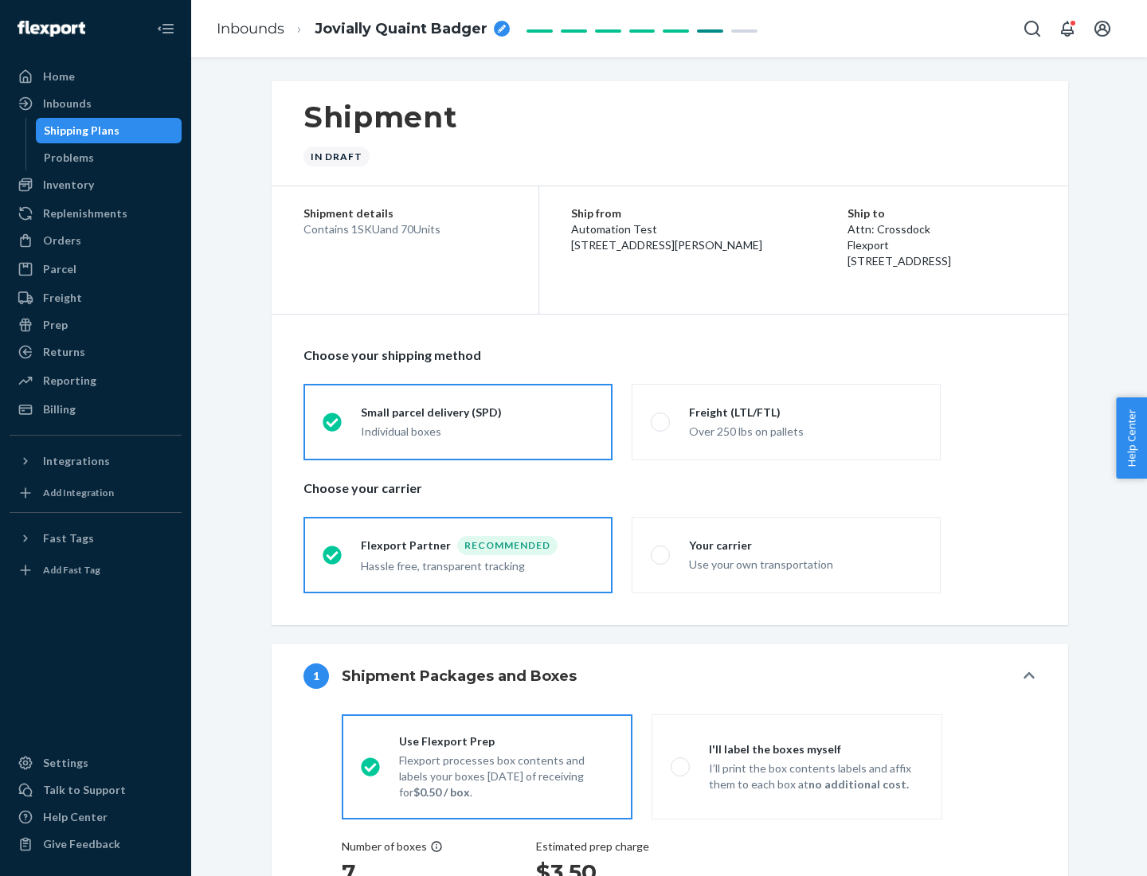
radio input "true"
radio input "false"
radio input "true"
radio input "false"
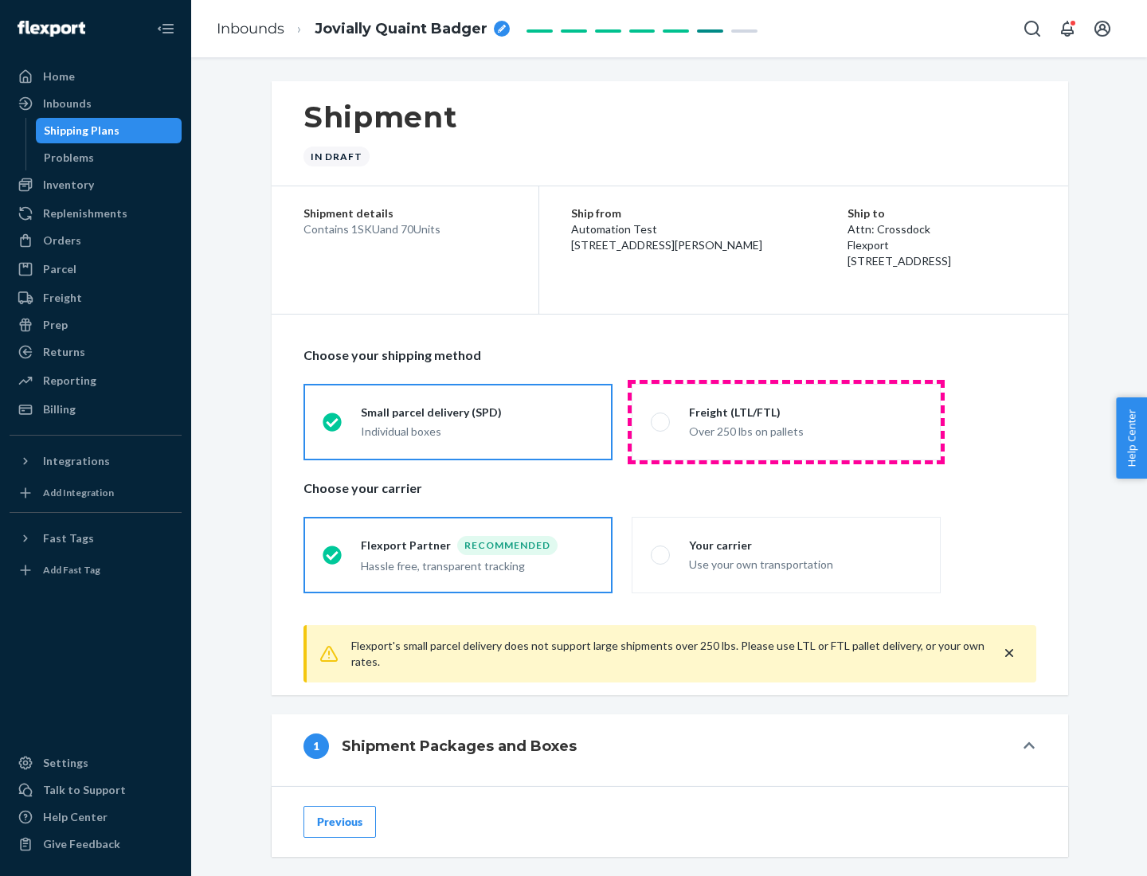
click at [786, 421] on div "Over 250 lbs on pallets" at bounding box center [805, 429] width 233 height 19
click at [661, 421] on input "Freight (LTL/FTL) Over 250 lbs on pallets" at bounding box center [656, 421] width 10 height 10
radio input "true"
radio input "false"
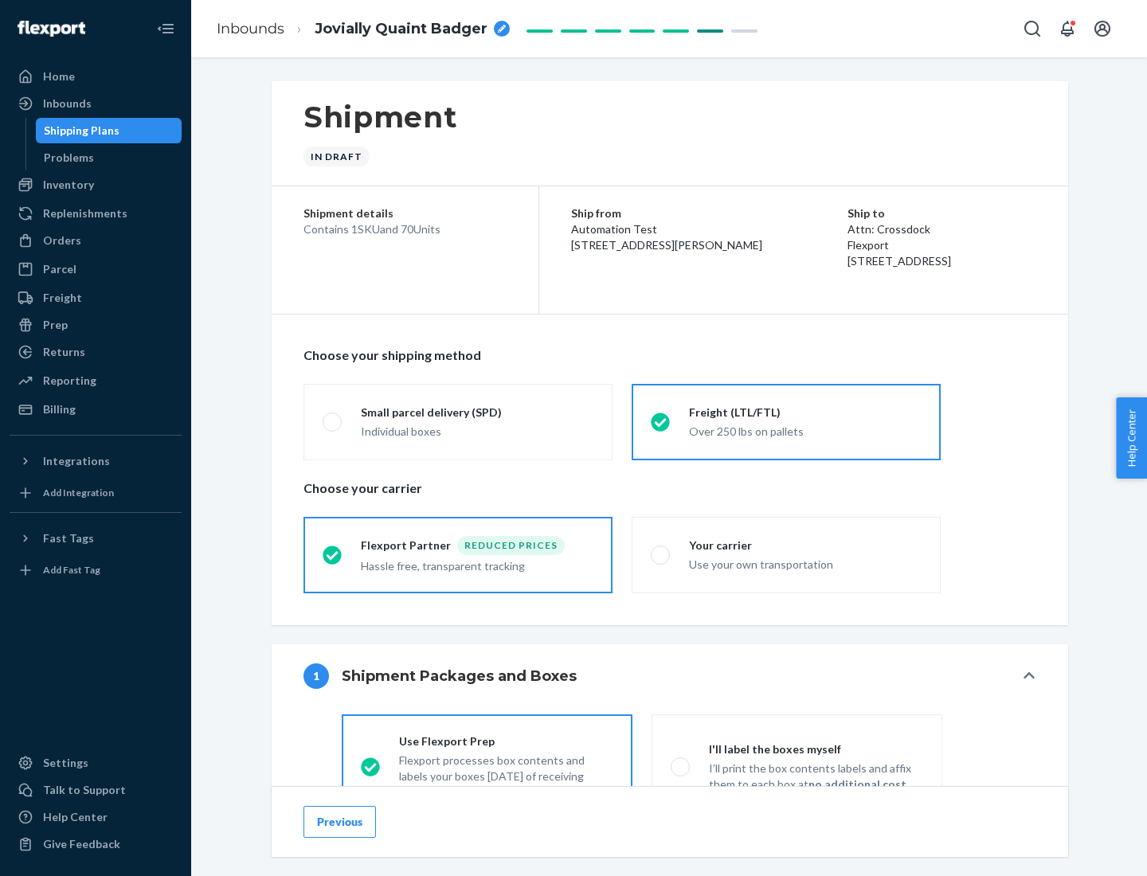
scroll to position [88, 0]
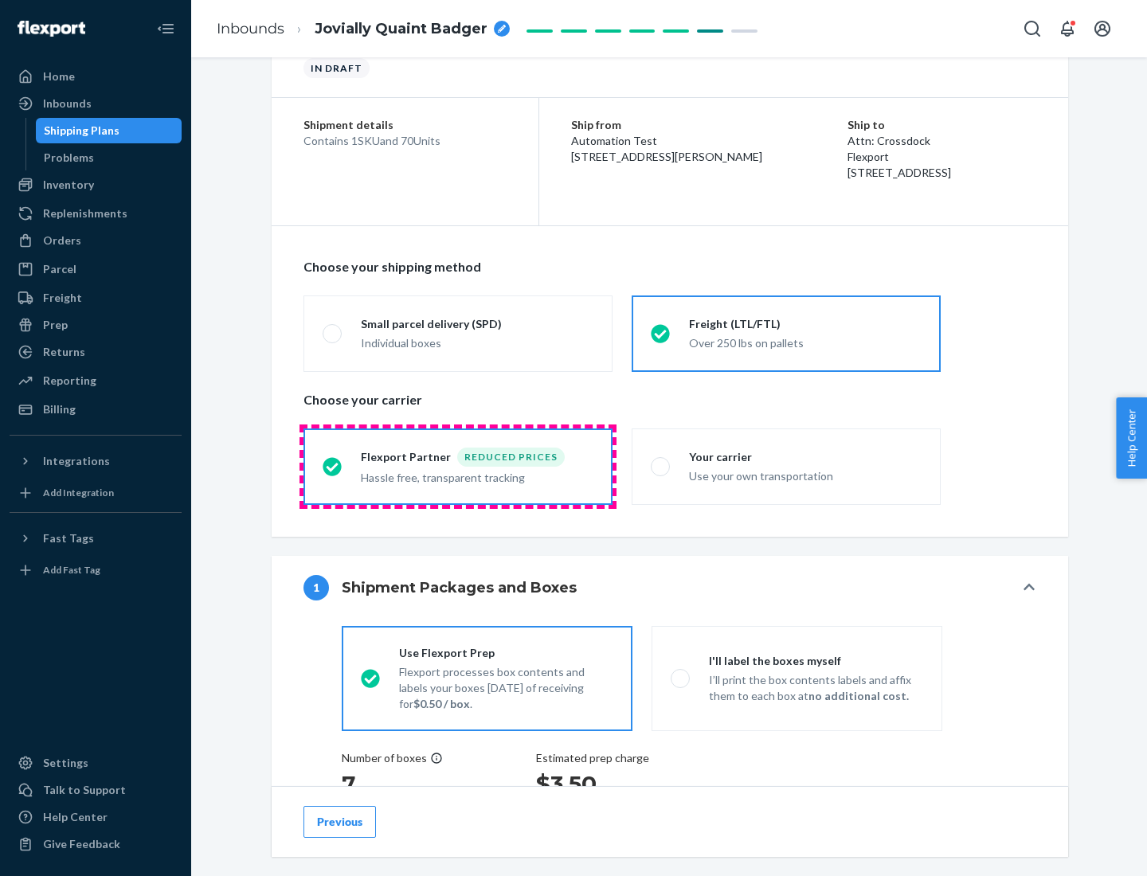
click at [458, 467] on div "Hassle free, transparent tracking" at bounding box center [477, 476] width 233 height 19
click at [333, 466] on input "Flexport Partner Reduced prices Hassle free, transparent tracking" at bounding box center [327, 466] width 10 height 10
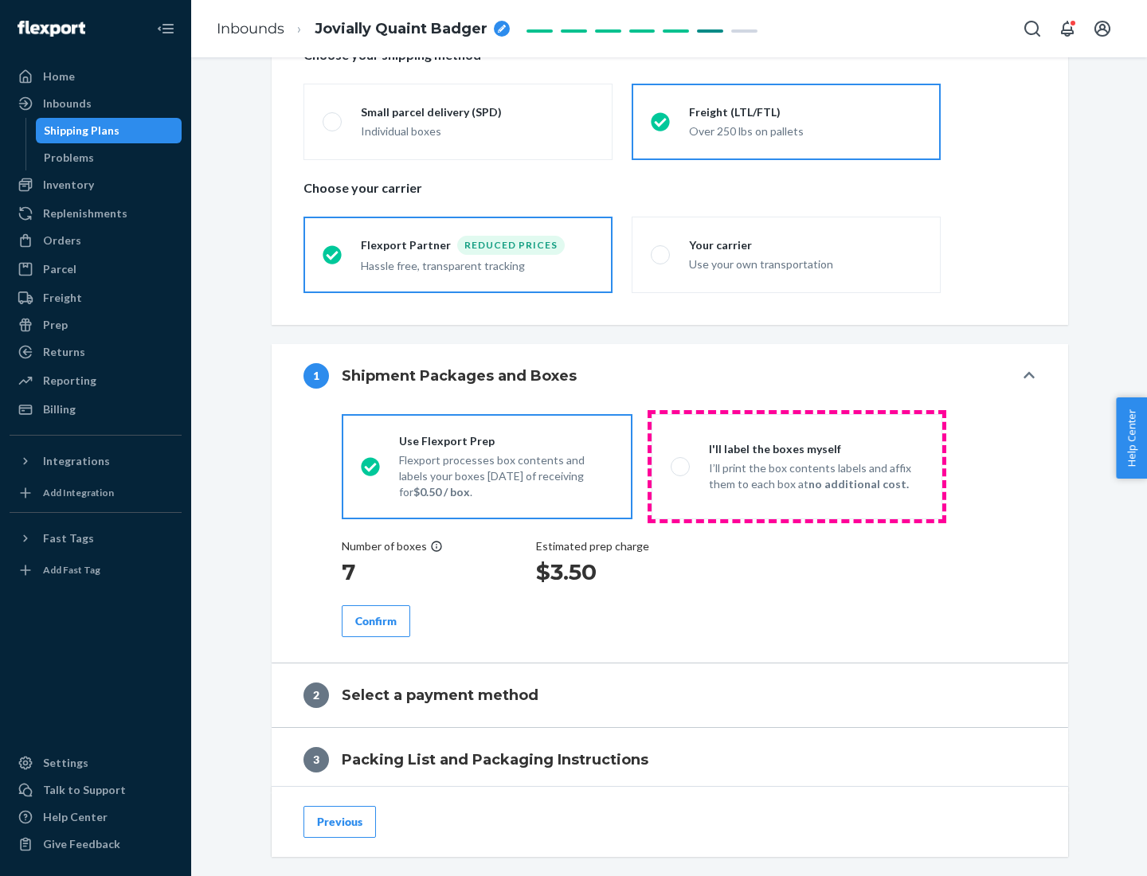
click at [796, 466] on p "I’ll print the box contents labels and affix them to each box at no additional …" at bounding box center [816, 476] width 214 height 32
click at [681, 466] on input "I'll label the boxes myself I’ll print the box contents labels and affix them t…" at bounding box center [675, 466] width 10 height 10
radio input "true"
radio input "false"
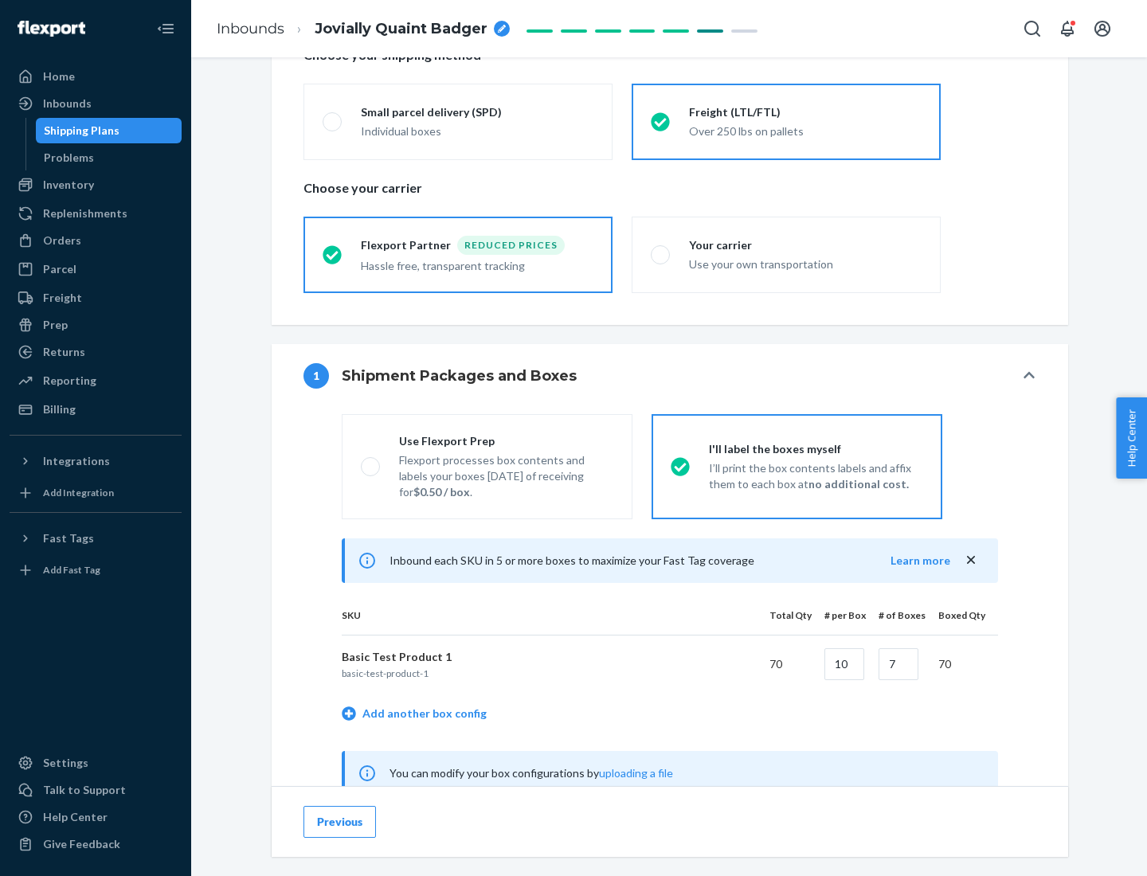
scroll to position [498, 0]
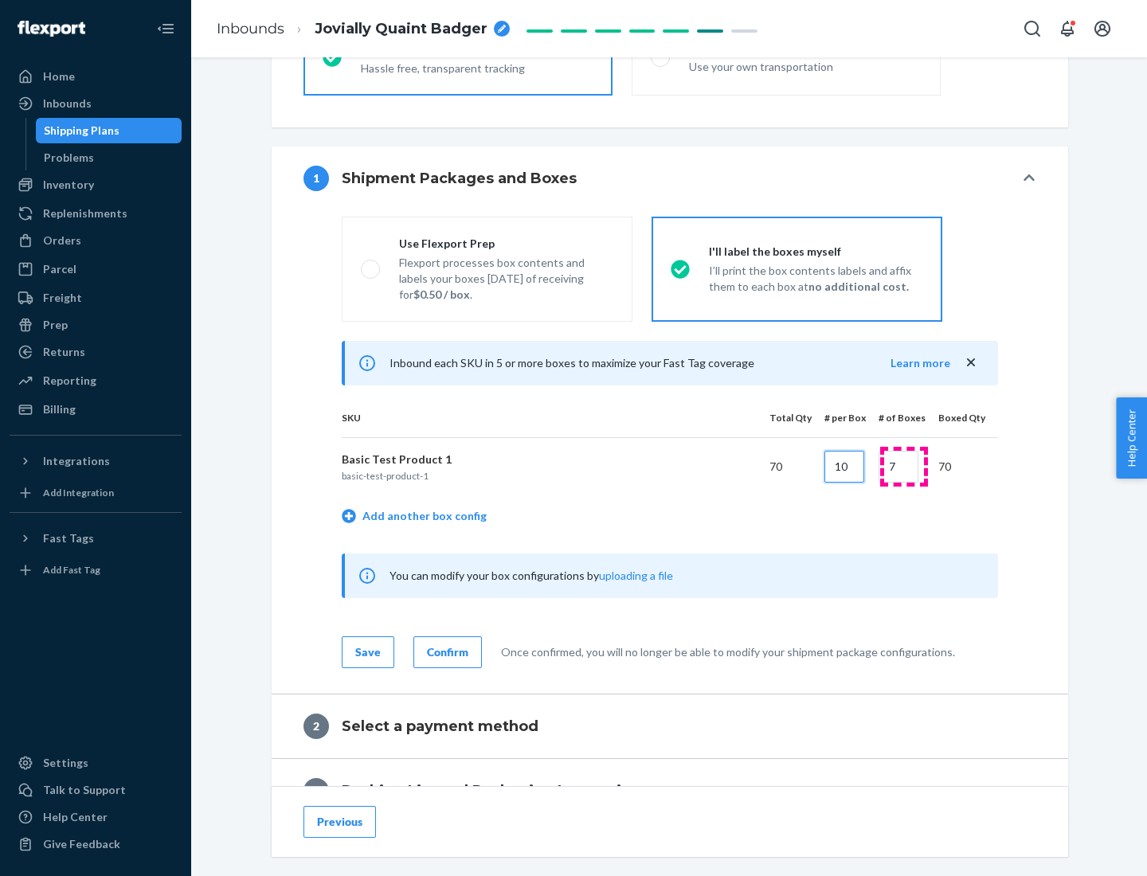
type input "10"
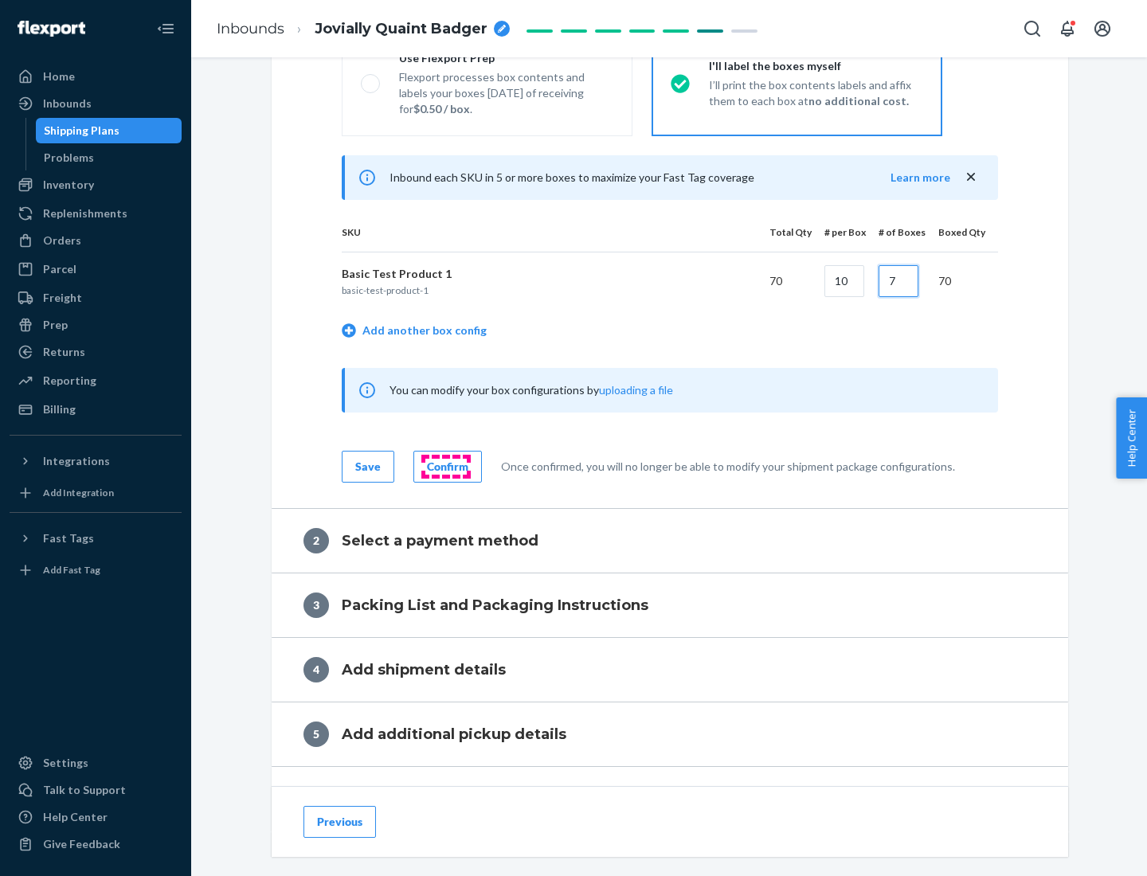
type input "7"
click at [445, 466] on div "Confirm" at bounding box center [447, 467] width 41 height 16
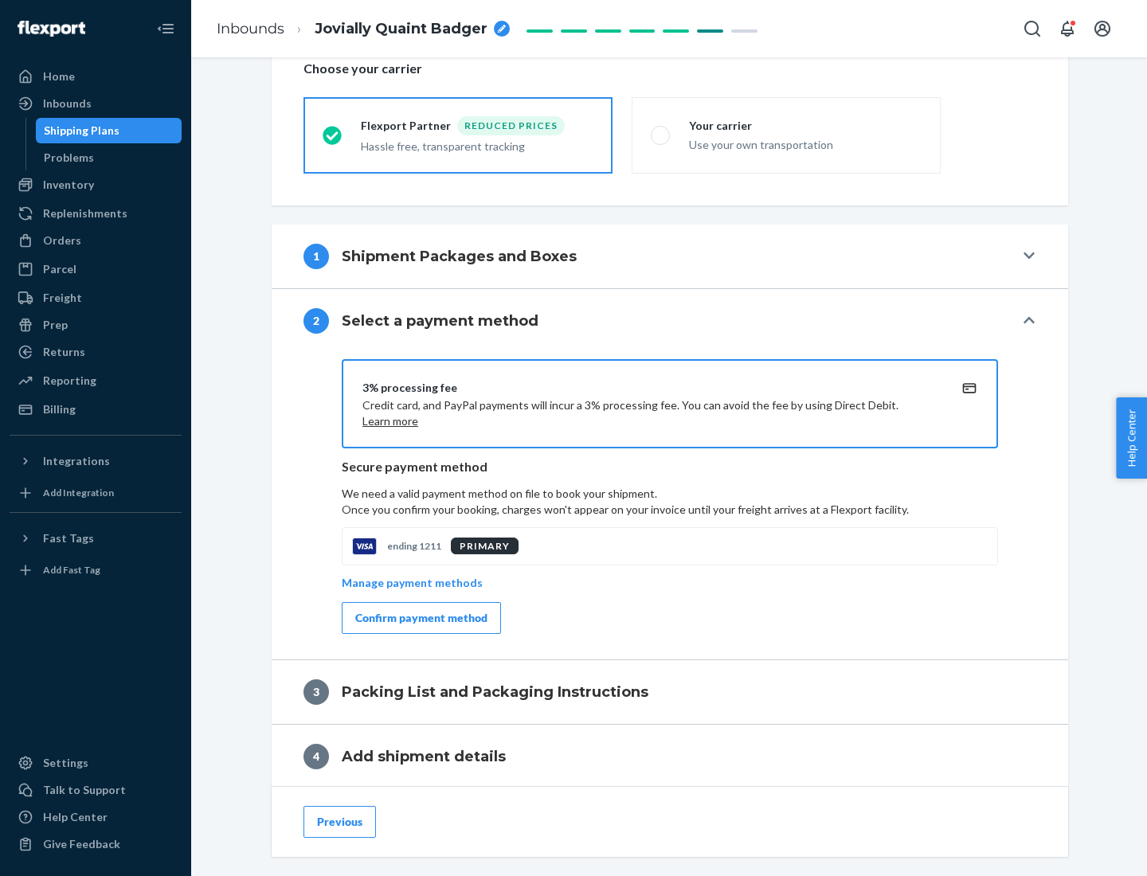
scroll to position [571, 0]
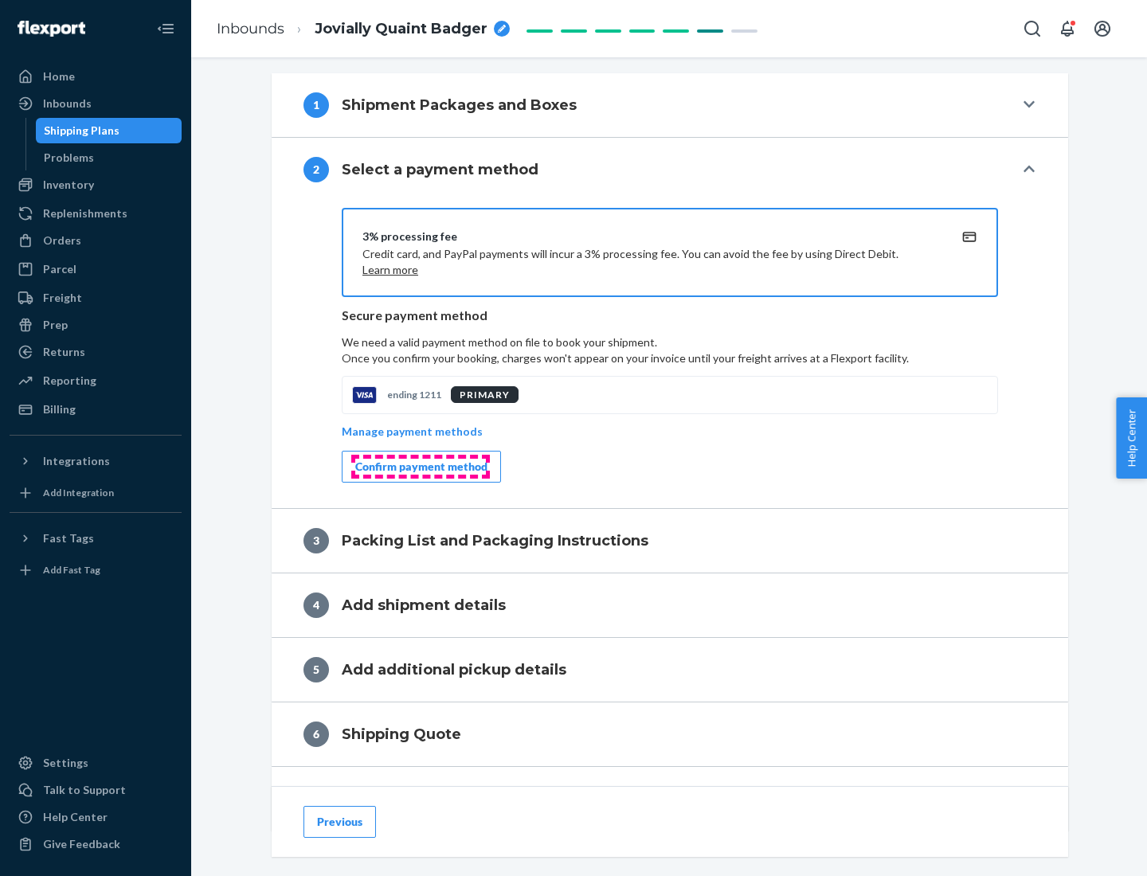
click at [420, 467] on div "Confirm payment method" at bounding box center [421, 467] width 132 height 16
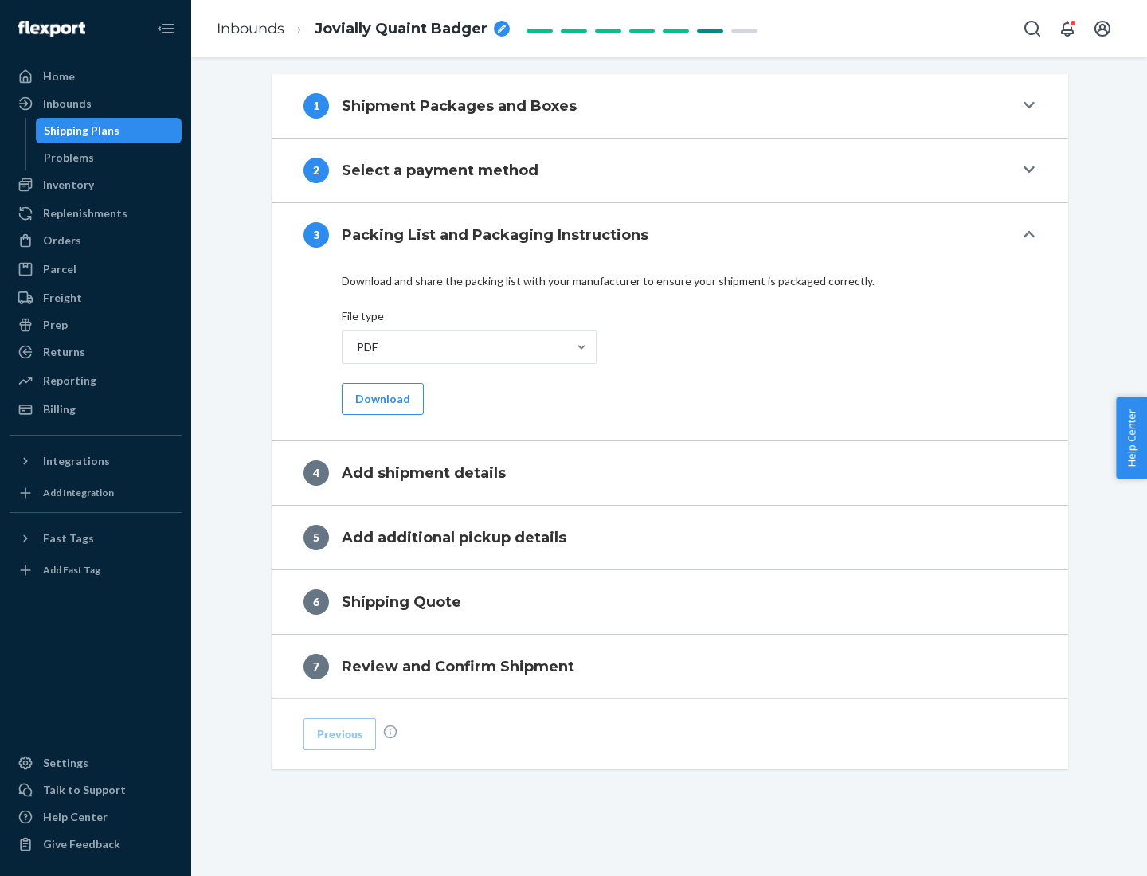
scroll to position [502, 0]
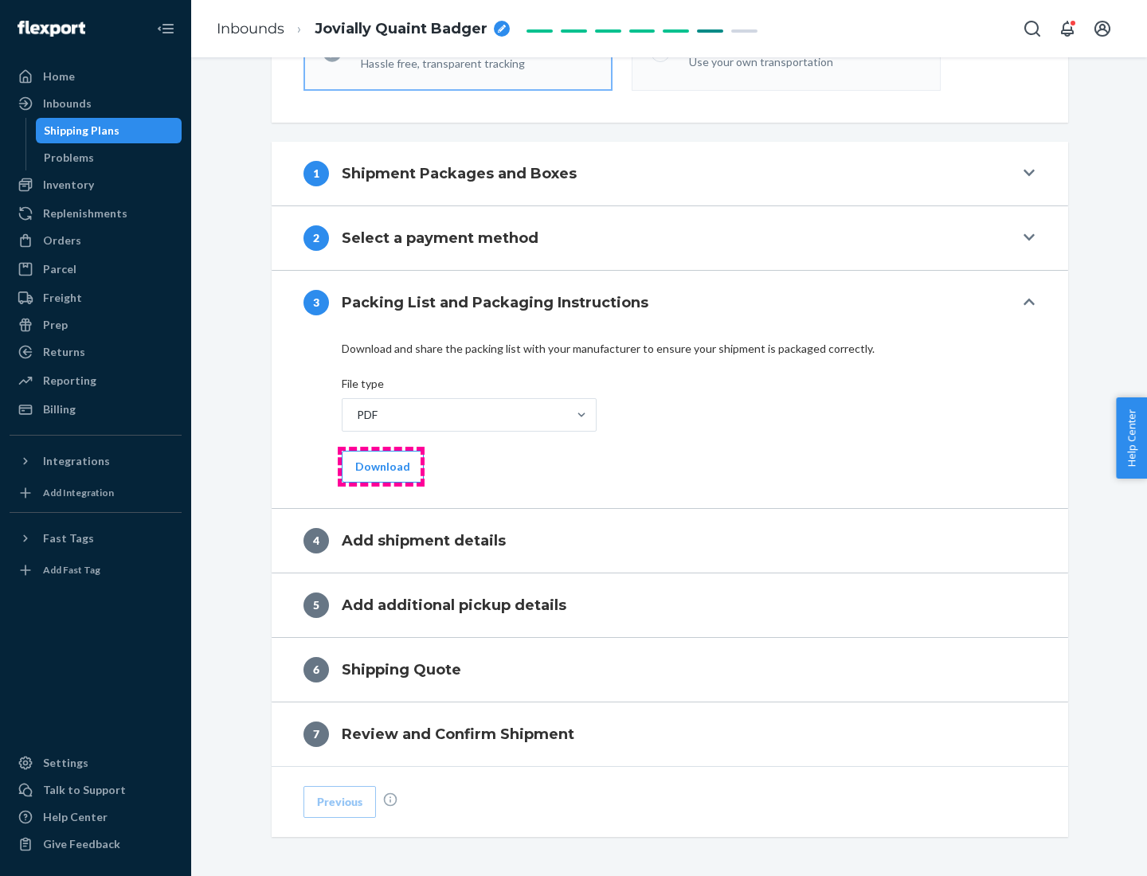
click at [381, 466] on button "Download" at bounding box center [383, 467] width 82 height 32
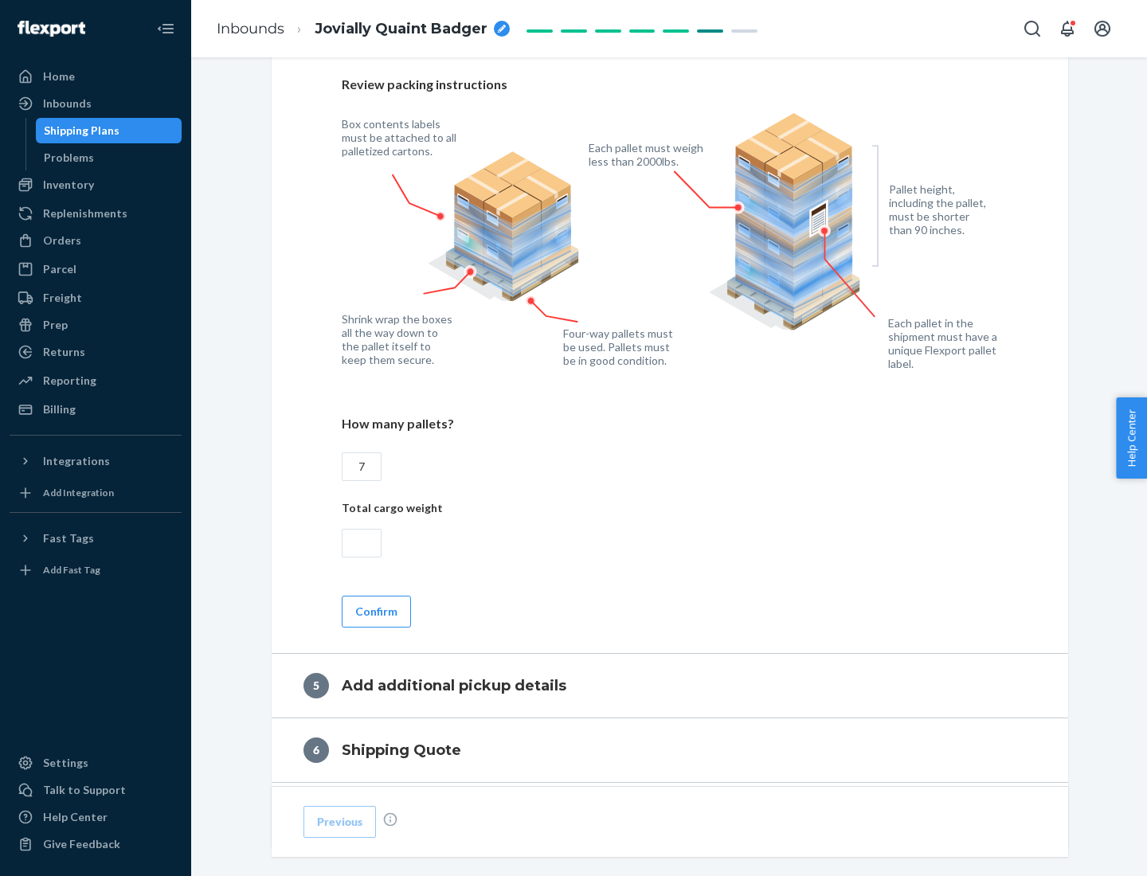
scroll to position [1034, 0]
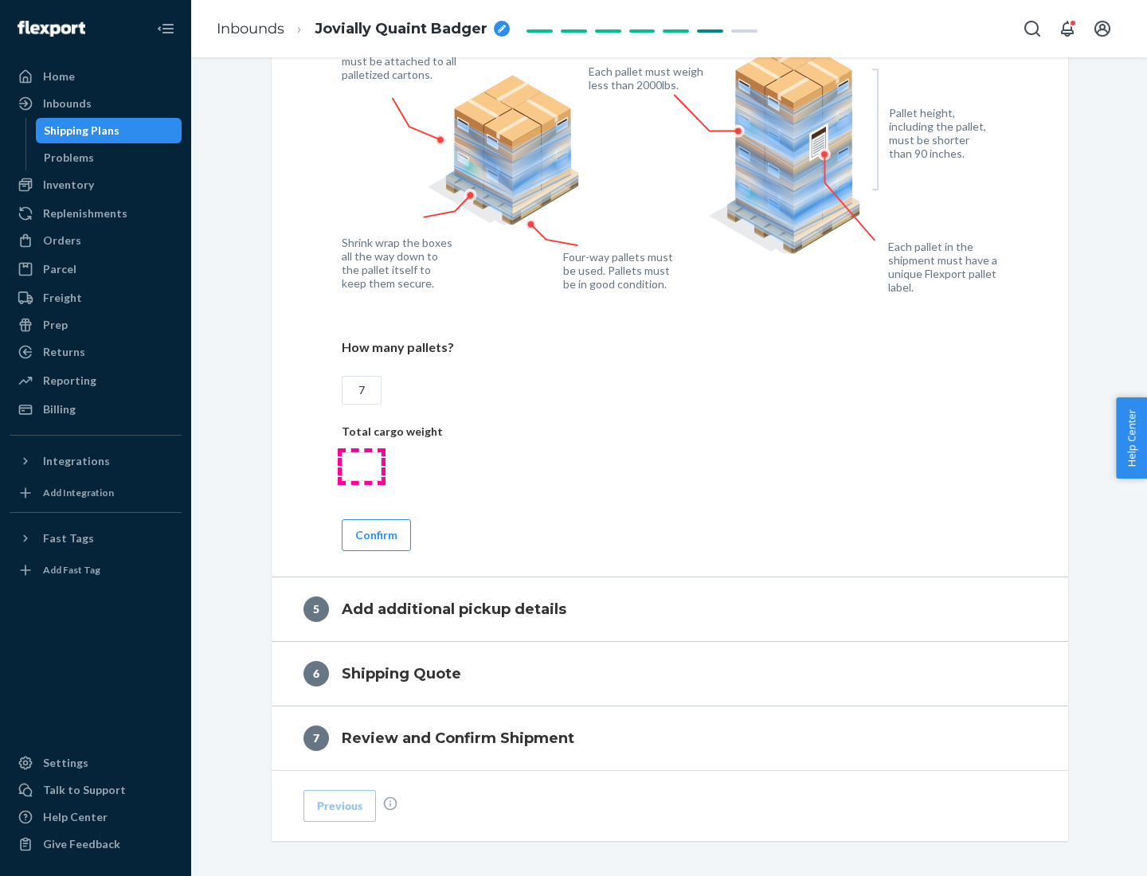
type input "7"
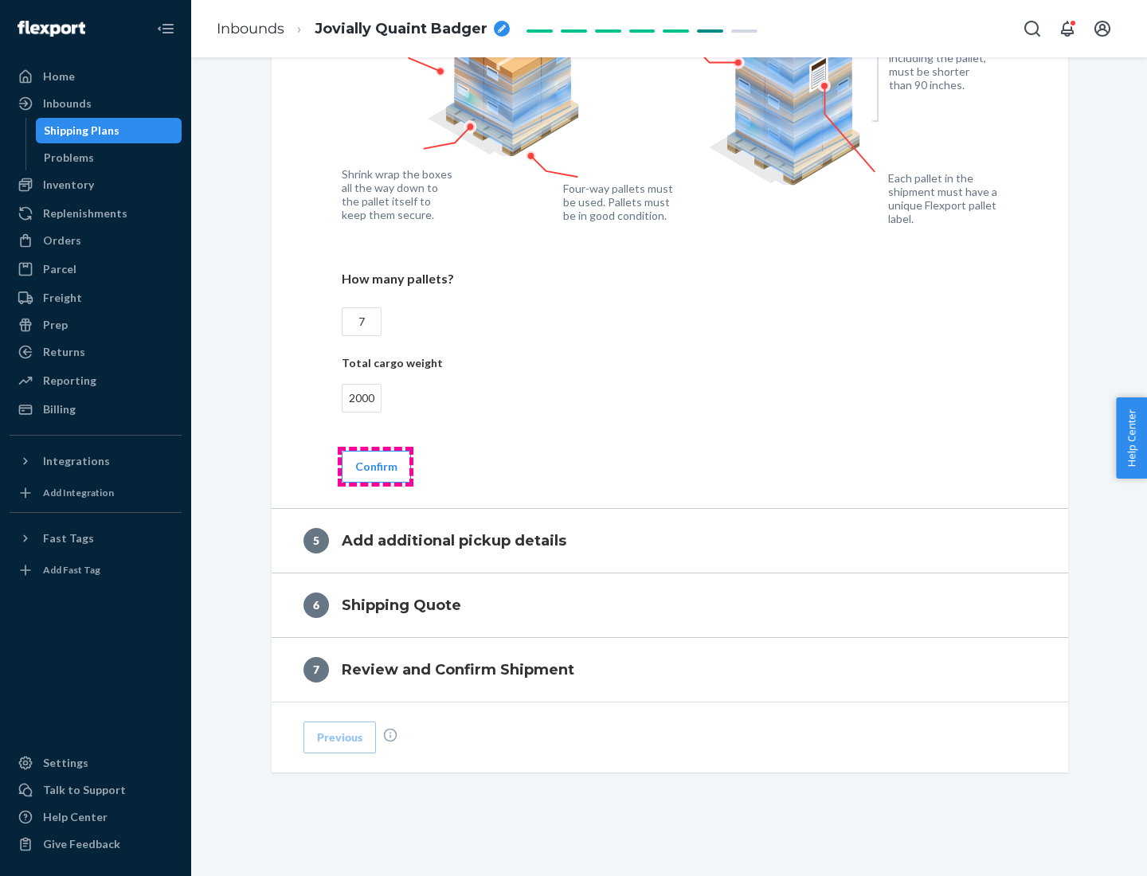
type input "2000"
click at [375, 466] on button "Confirm" at bounding box center [376, 467] width 69 height 32
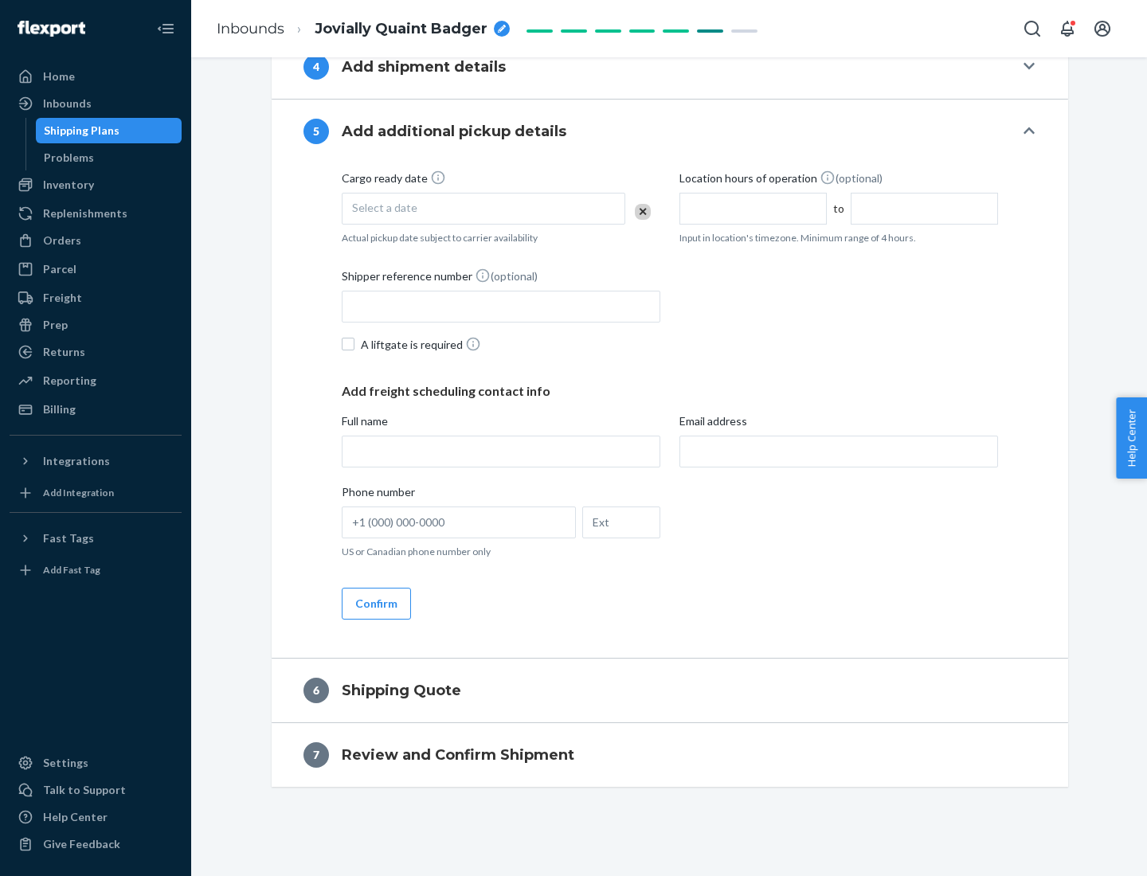
scroll to position [545, 0]
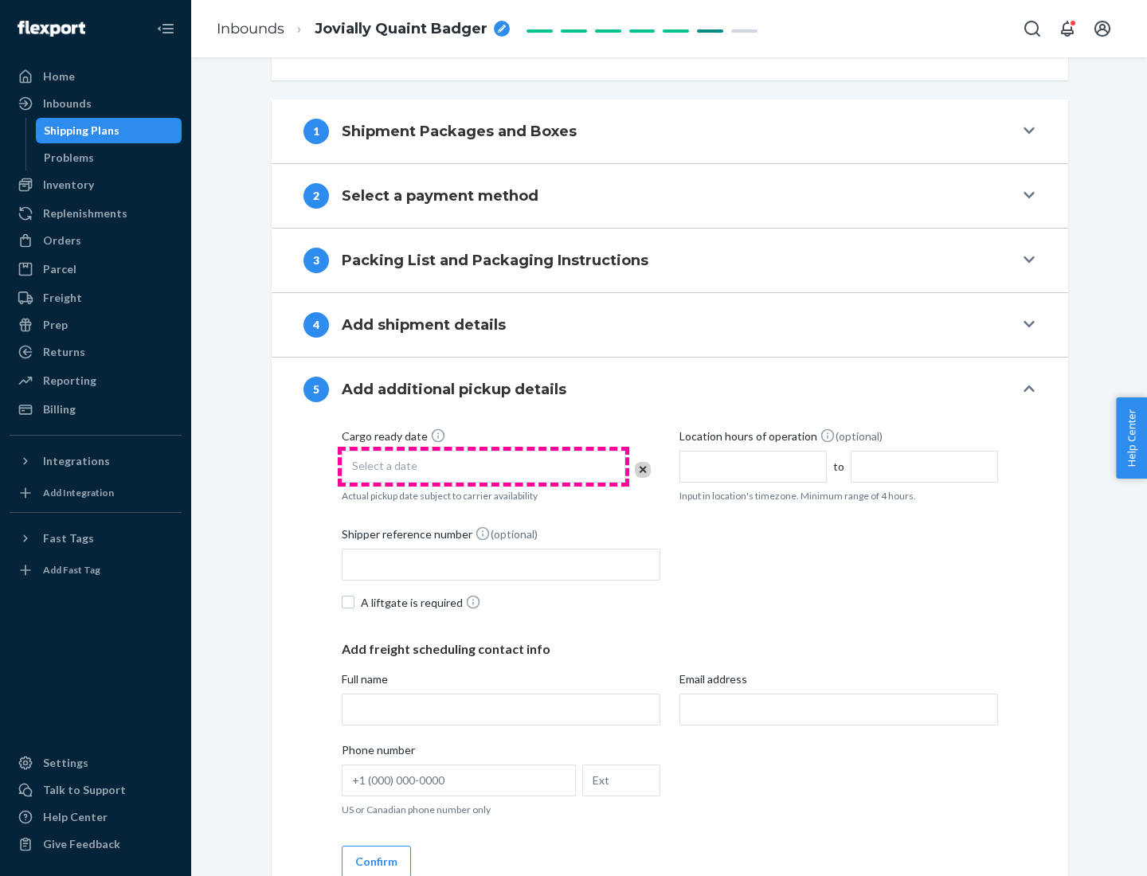
click at [483, 466] on div "Select a date" at bounding box center [483, 467] width 283 height 32
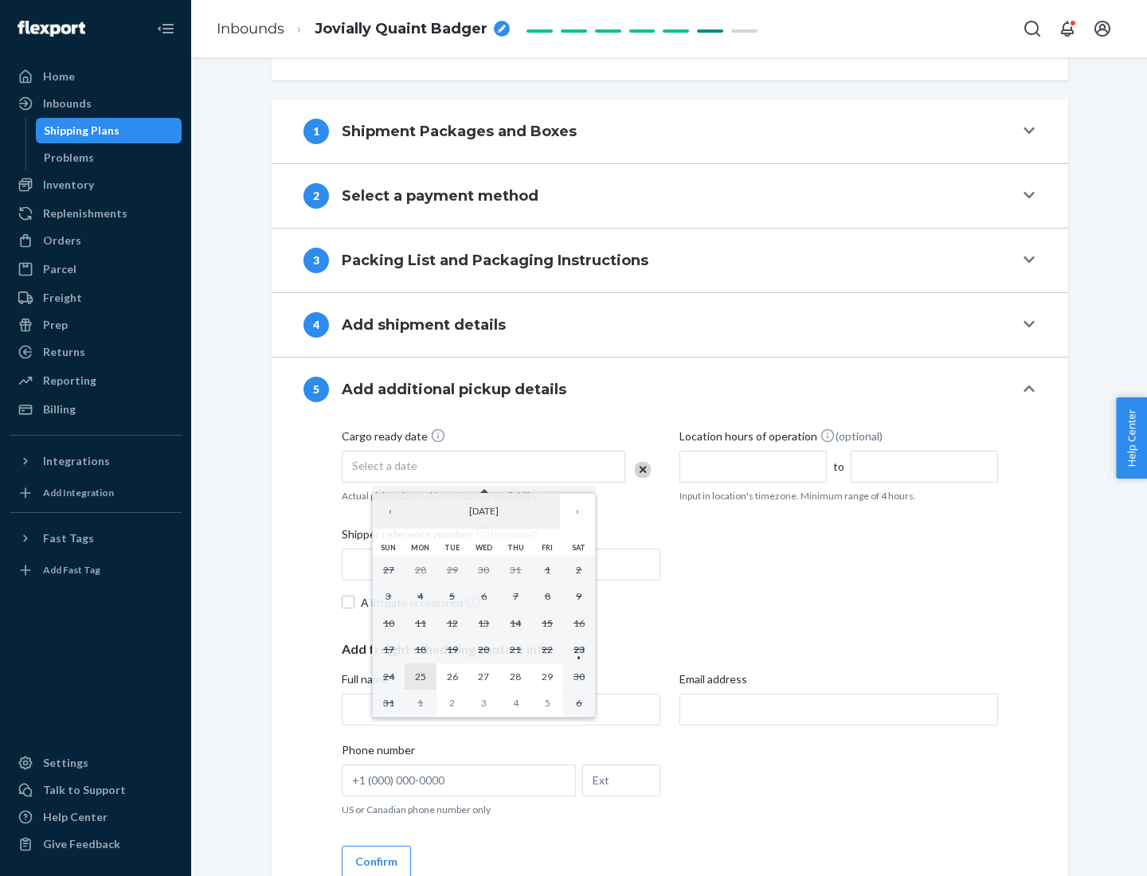
click at [420, 676] on abbr "25" at bounding box center [420, 676] width 11 height 12
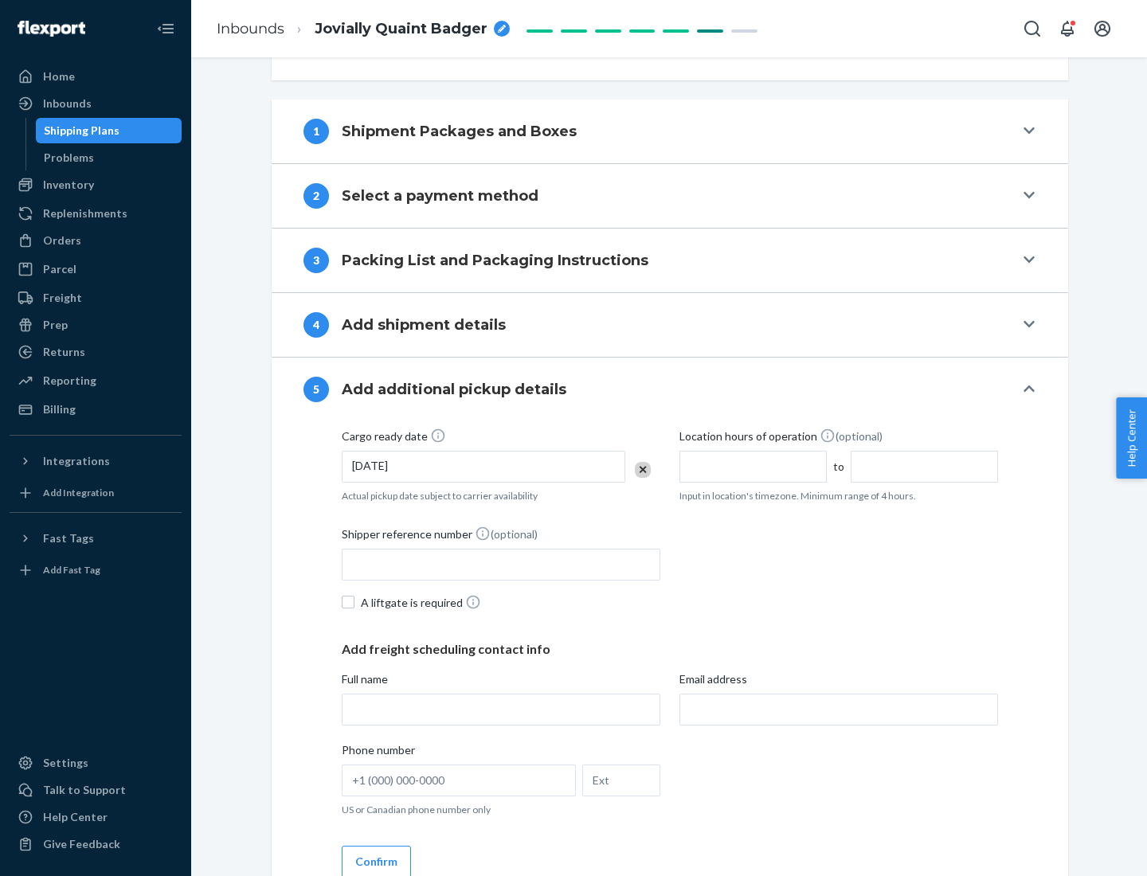
scroll to position [788, 0]
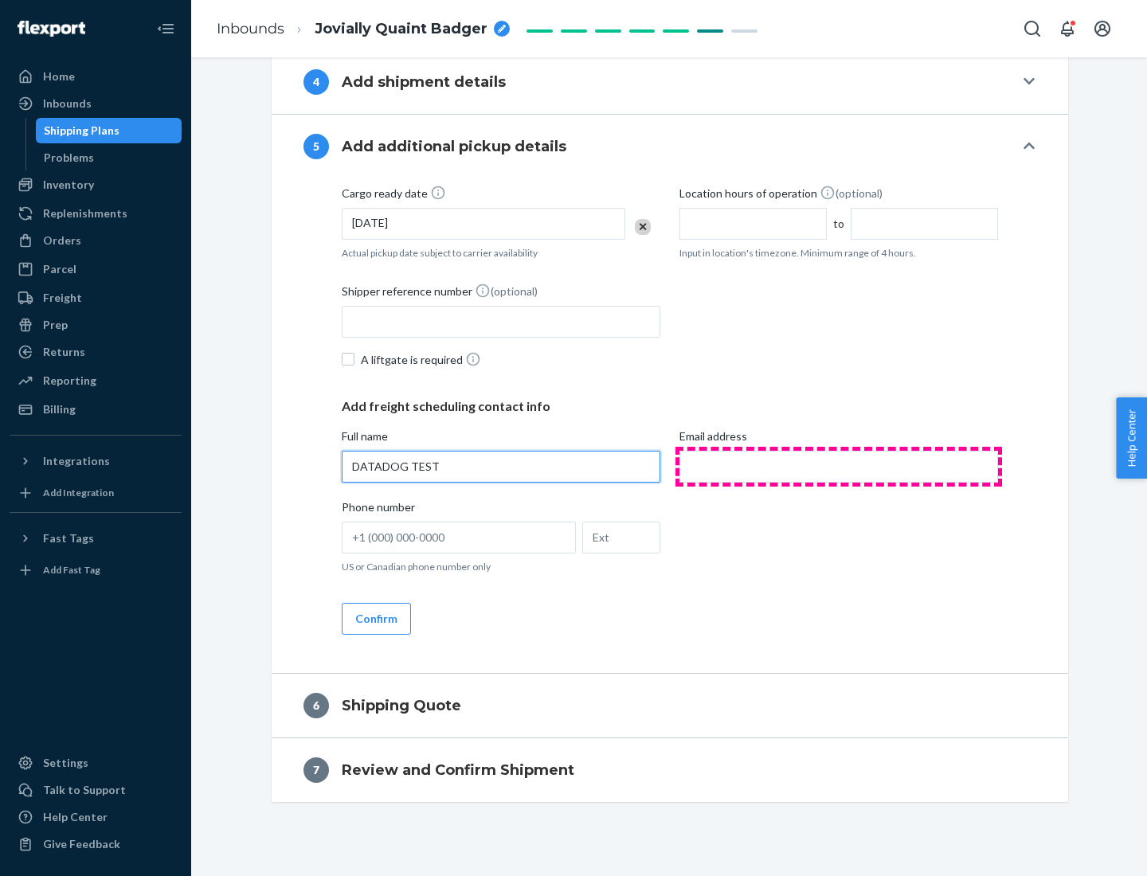
type input "DATADOG TEST"
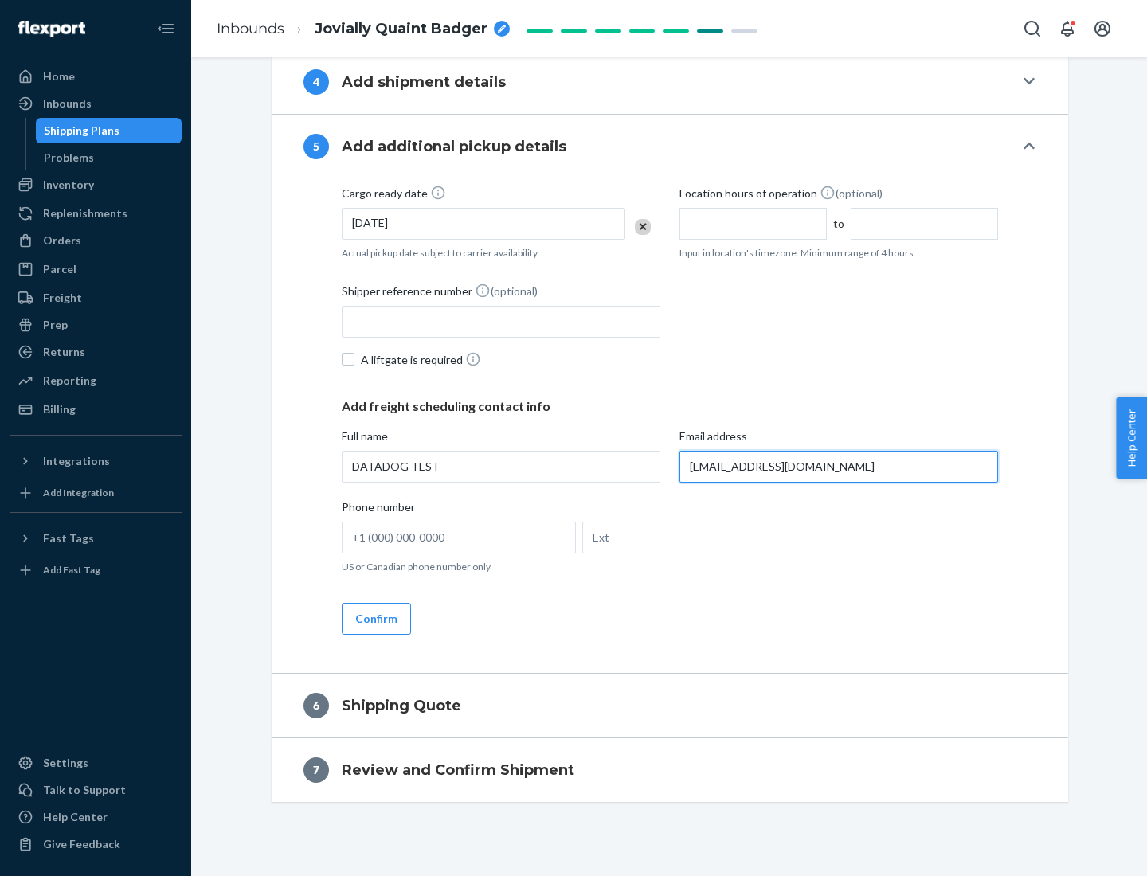
scroll to position [803, 0]
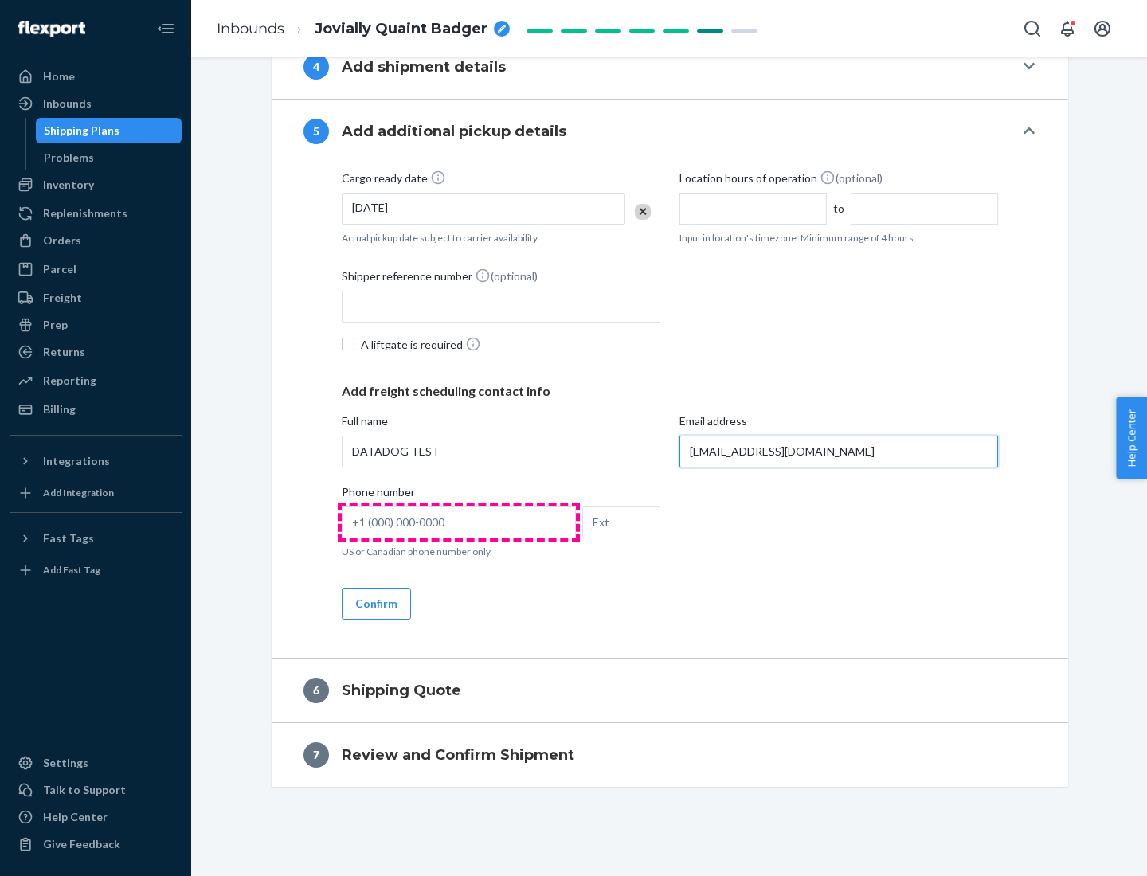
type input "[EMAIL_ADDRESS][DOMAIN_NAME]"
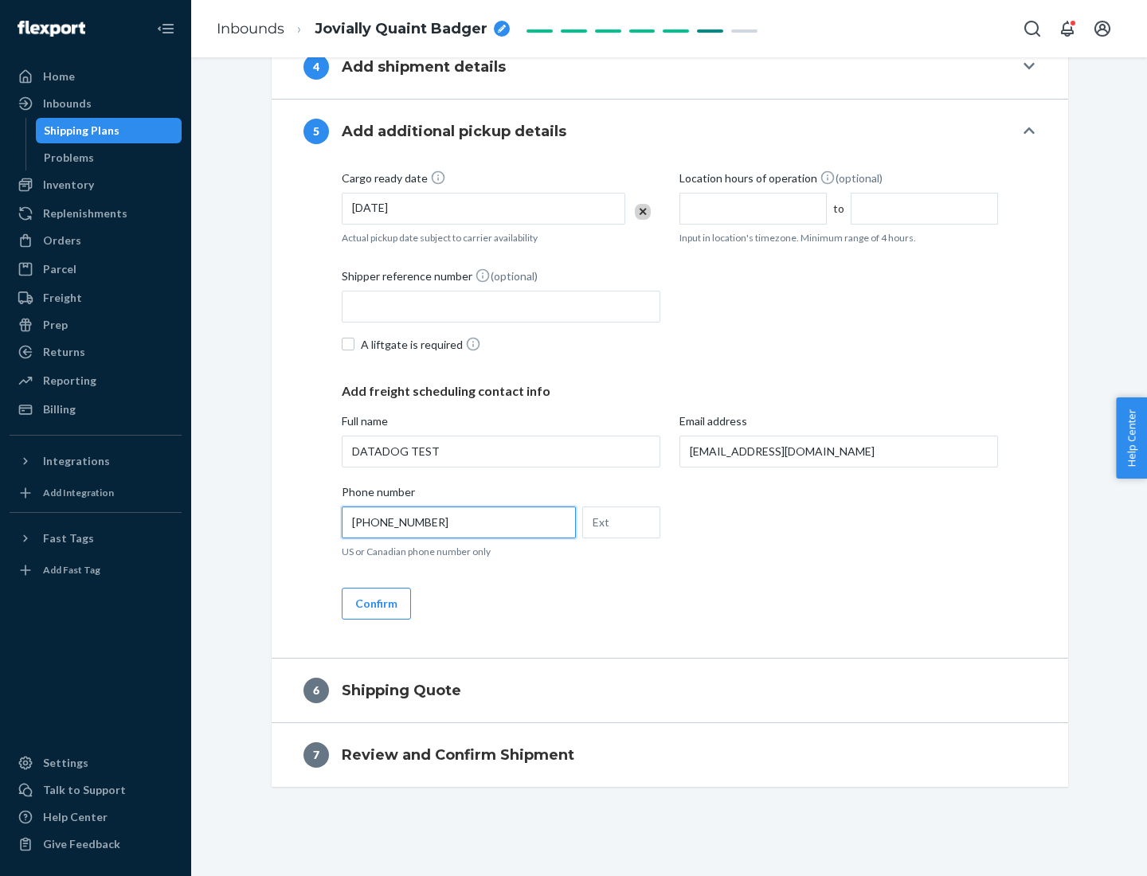
type input "[PHONE_NUMBER]"
click at [375, 603] on button "Confirm" at bounding box center [376, 604] width 69 height 32
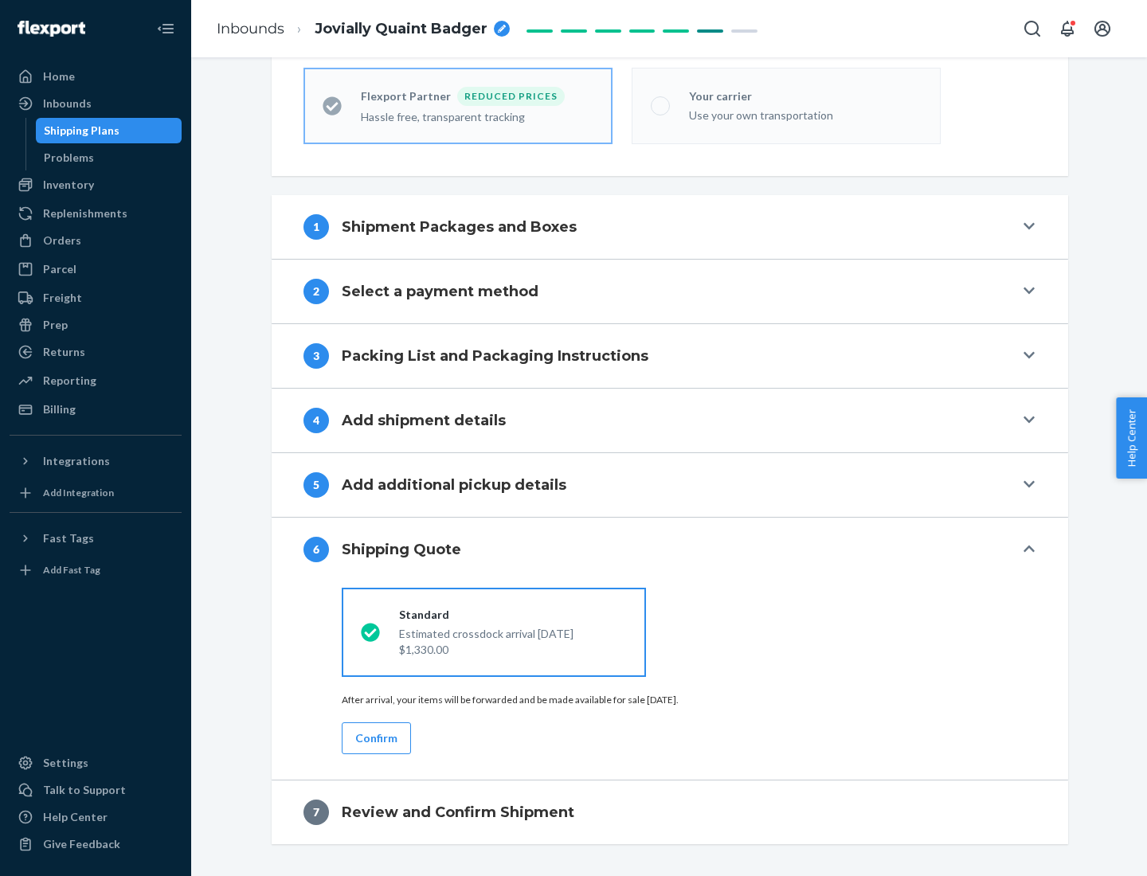
scroll to position [506, 0]
